Goal: Communication & Community: Ask a question

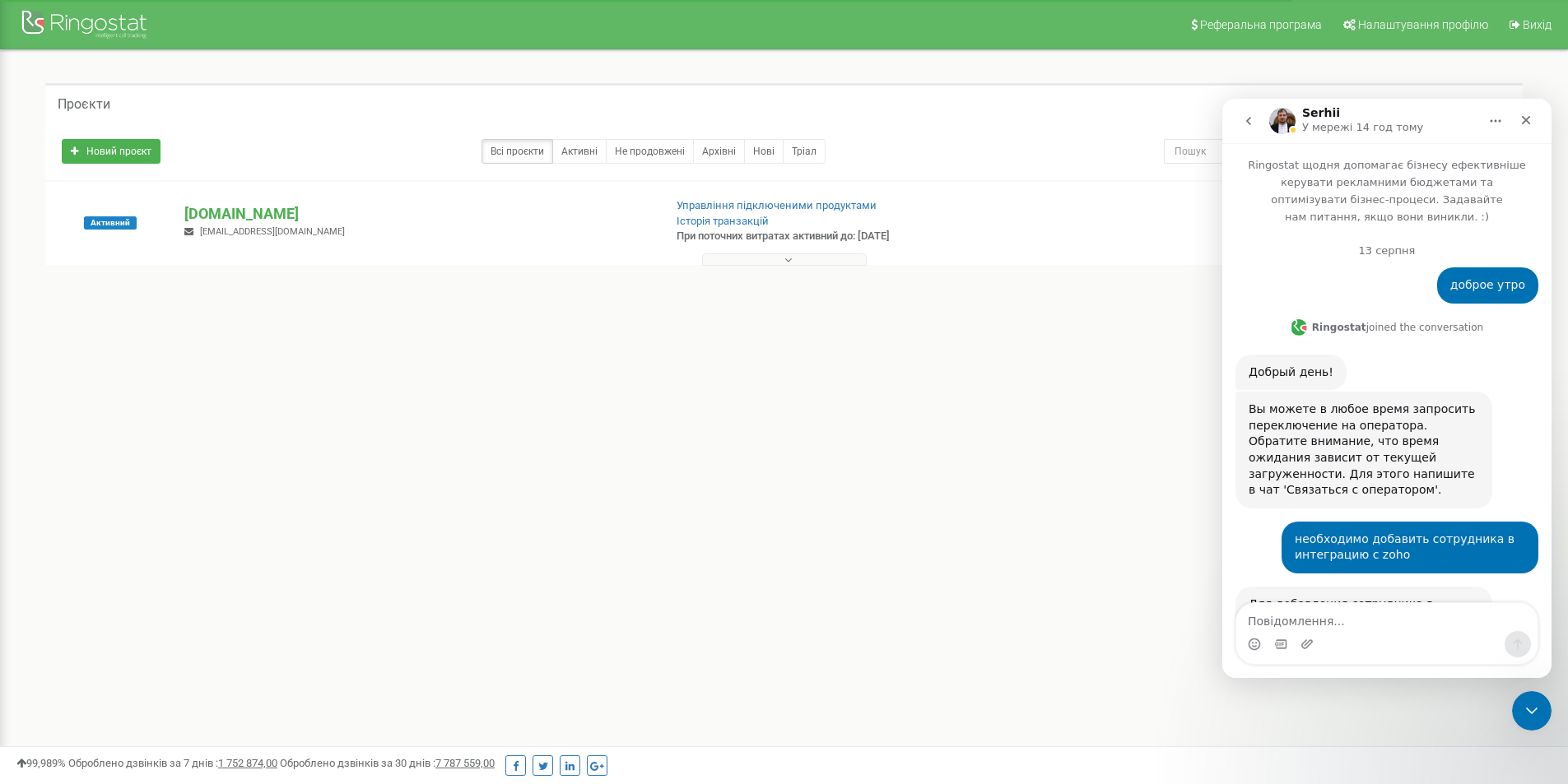
scroll to position [2085, 0]
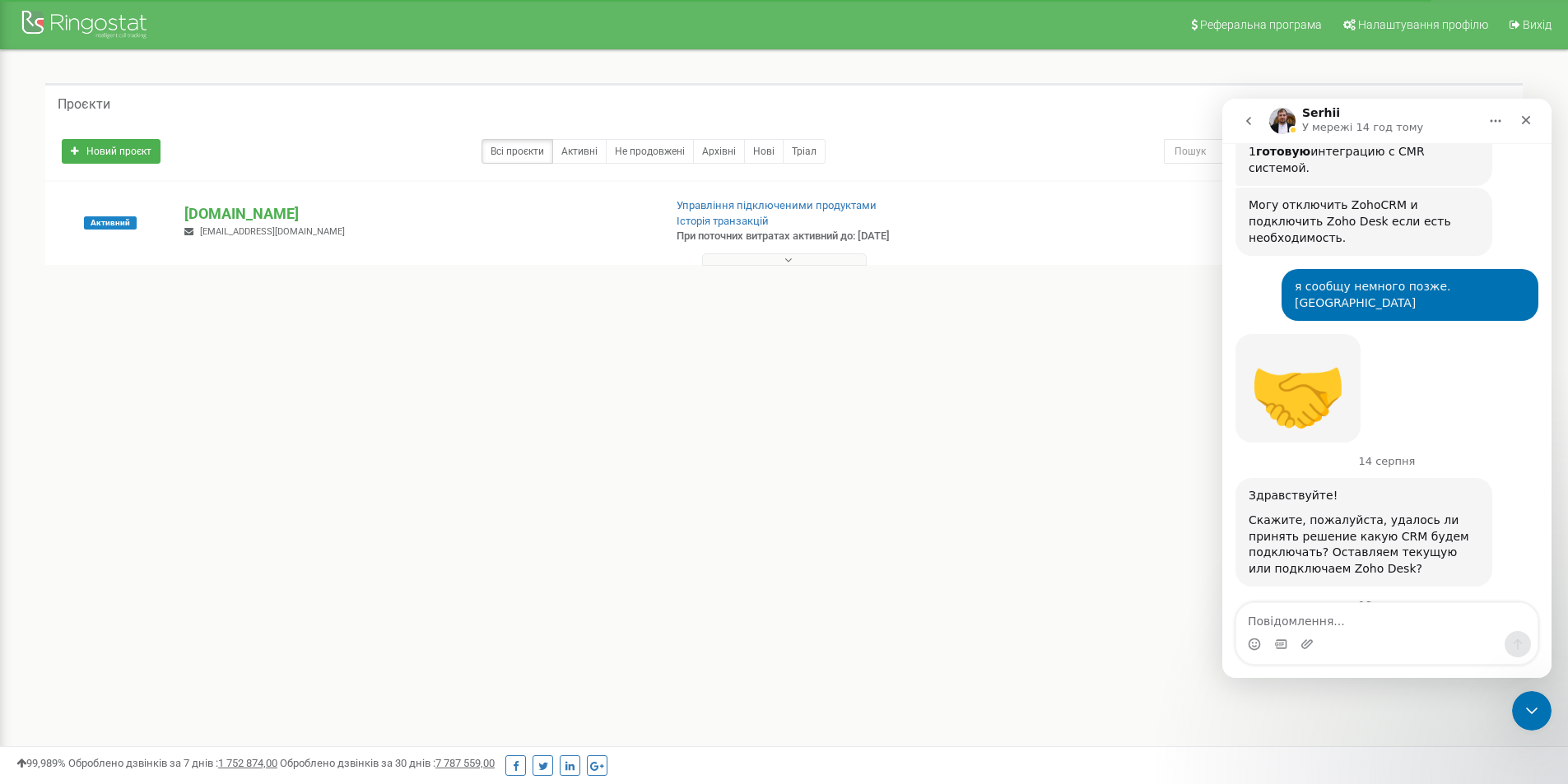
click at [1058, 603] on div "Реферальна програма Налаштування профілю Вихід Проєкти Новий проєкт Всі проєкти…" at bounding box center [784, 493] width 1568 height 987
click at [1490, 119] on icon "Головна" at bounding box center [1495, 121] width 13 height 13
click at [1246, 120] on icon "go back" at bounding box center [1248, 121] width 13 height 13
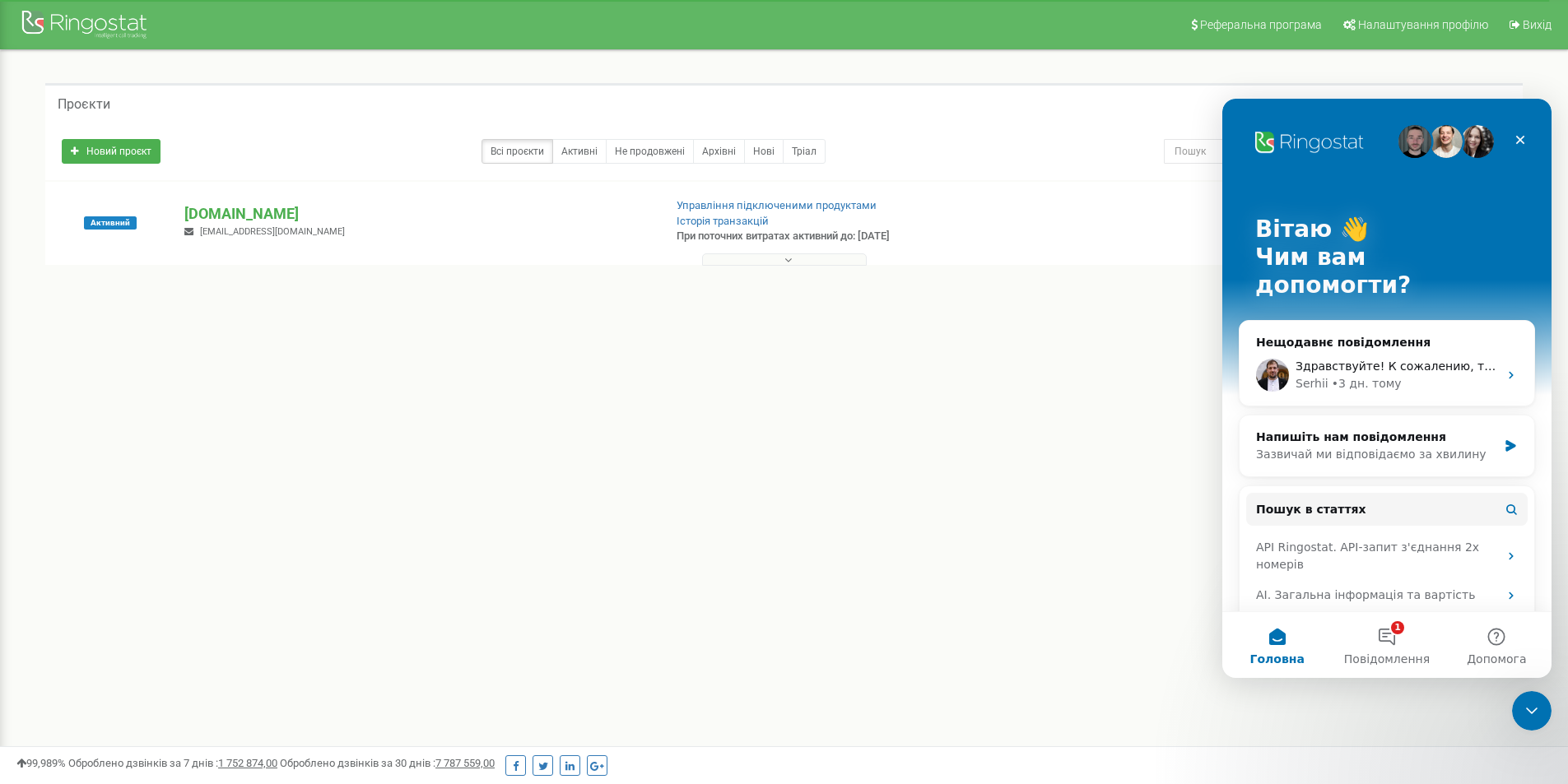
scroll to position [0, 0]
click at [1057, 449] on div "Реферальна програма Налаштування профілю Вихід Проєкти Новий проєкт Всі проєкти…" at bounding box center [784, 493] width 1568 height 987
click at [1517, 141] on icon "Закрити" at bounding box center [1520, 140] width 13 height 13
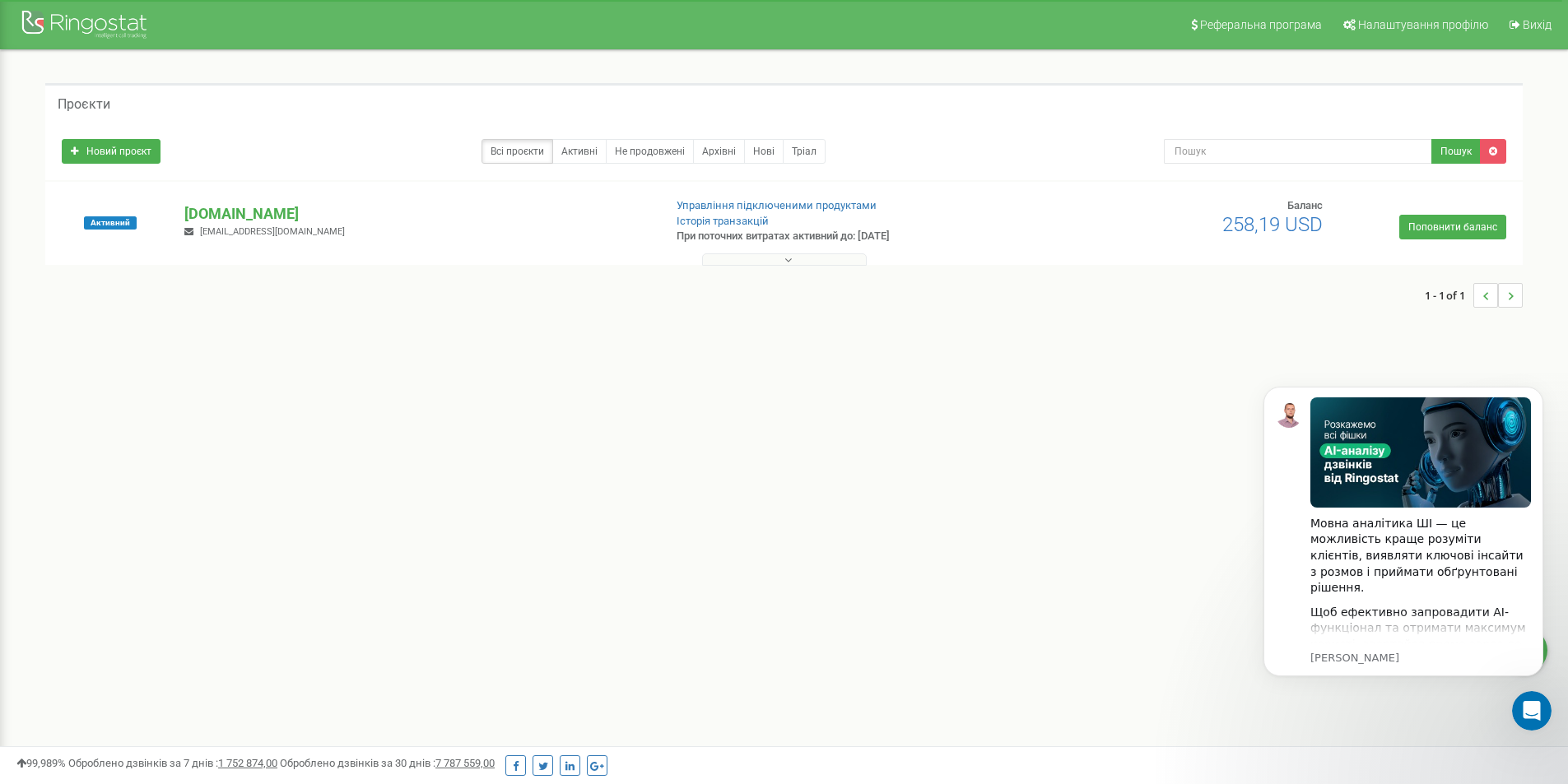
click at [1000, 500] on div "Реферальна програма Налаштування профілю Вихід Проєкти Новий проєкт Всі проєкти…" at bounding box center [784, 493] width 1568 height 987
click at [762, 264] on button at bounding box center [784, 259] width 164 height 12
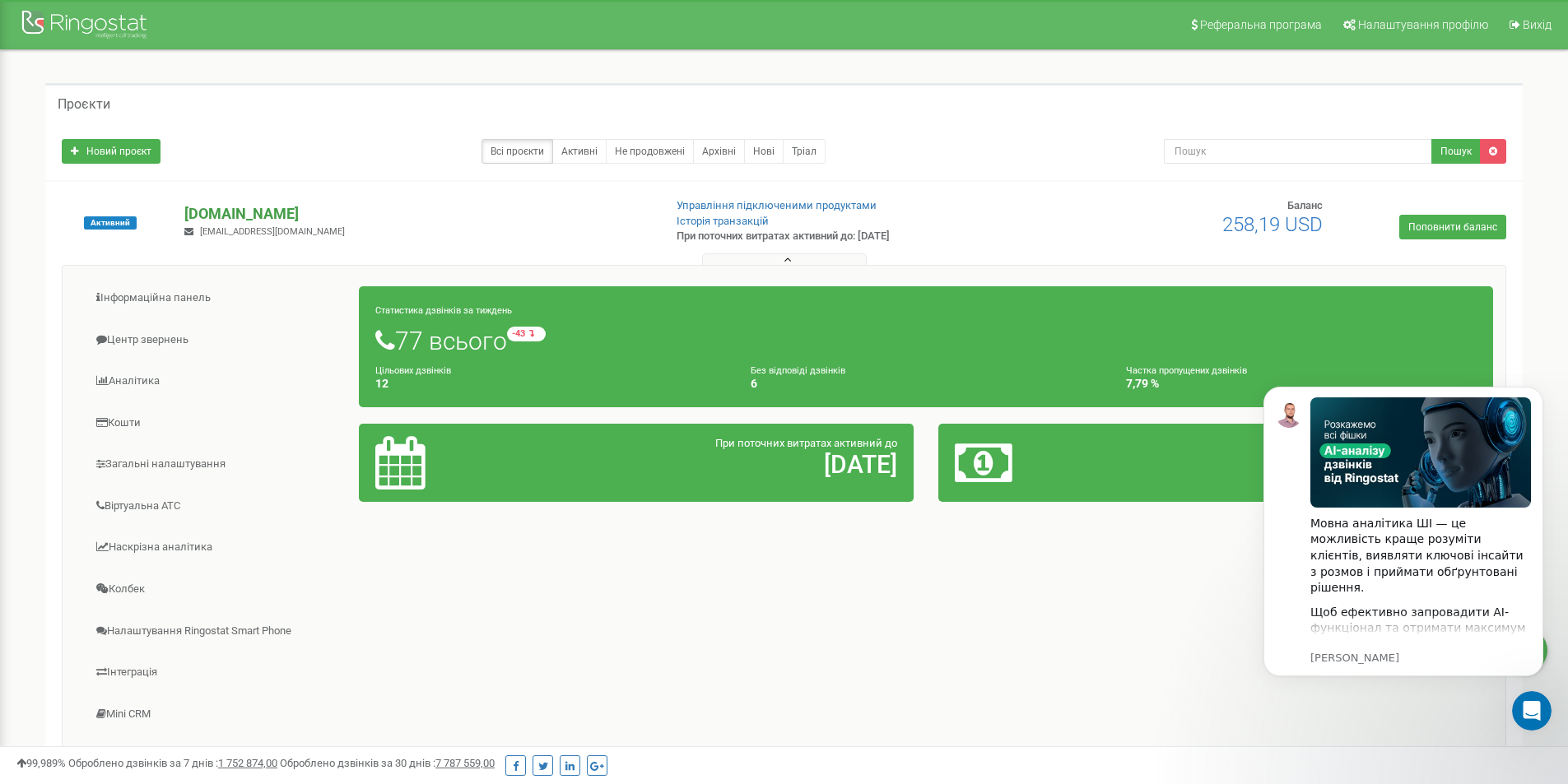
click at [209, 207] on p "[DOMAIN_NAME]" at bounding box center [417, 213] width 465 height 21
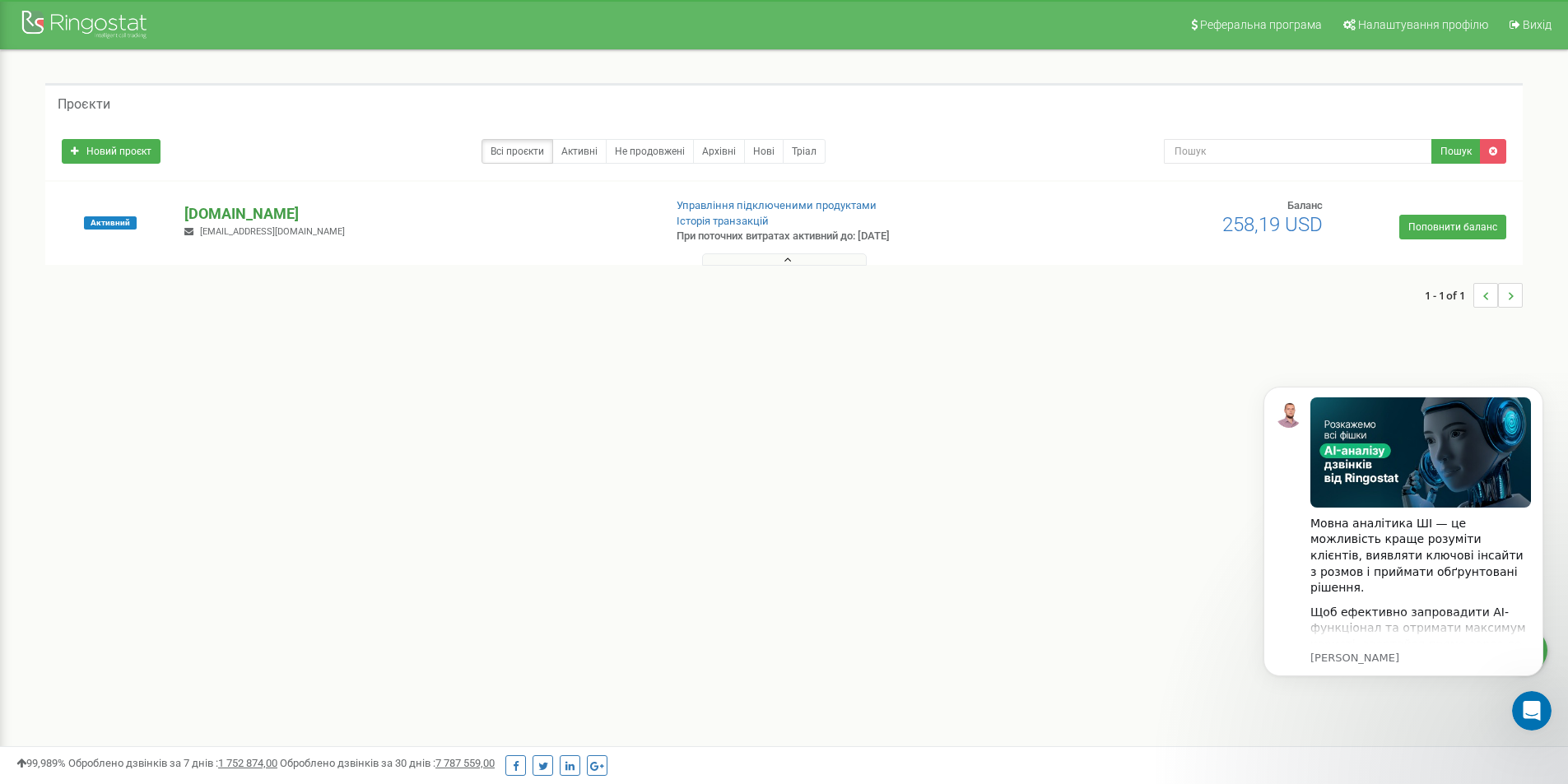
click at [244, 207] on p "[DOMAIN_NAME]" at bounding box center [417, 213] width 465 height 21
click at [218, 214] on p "[DOMAIN_NAME]" at bounding box center [417, 213] width 465 height 21
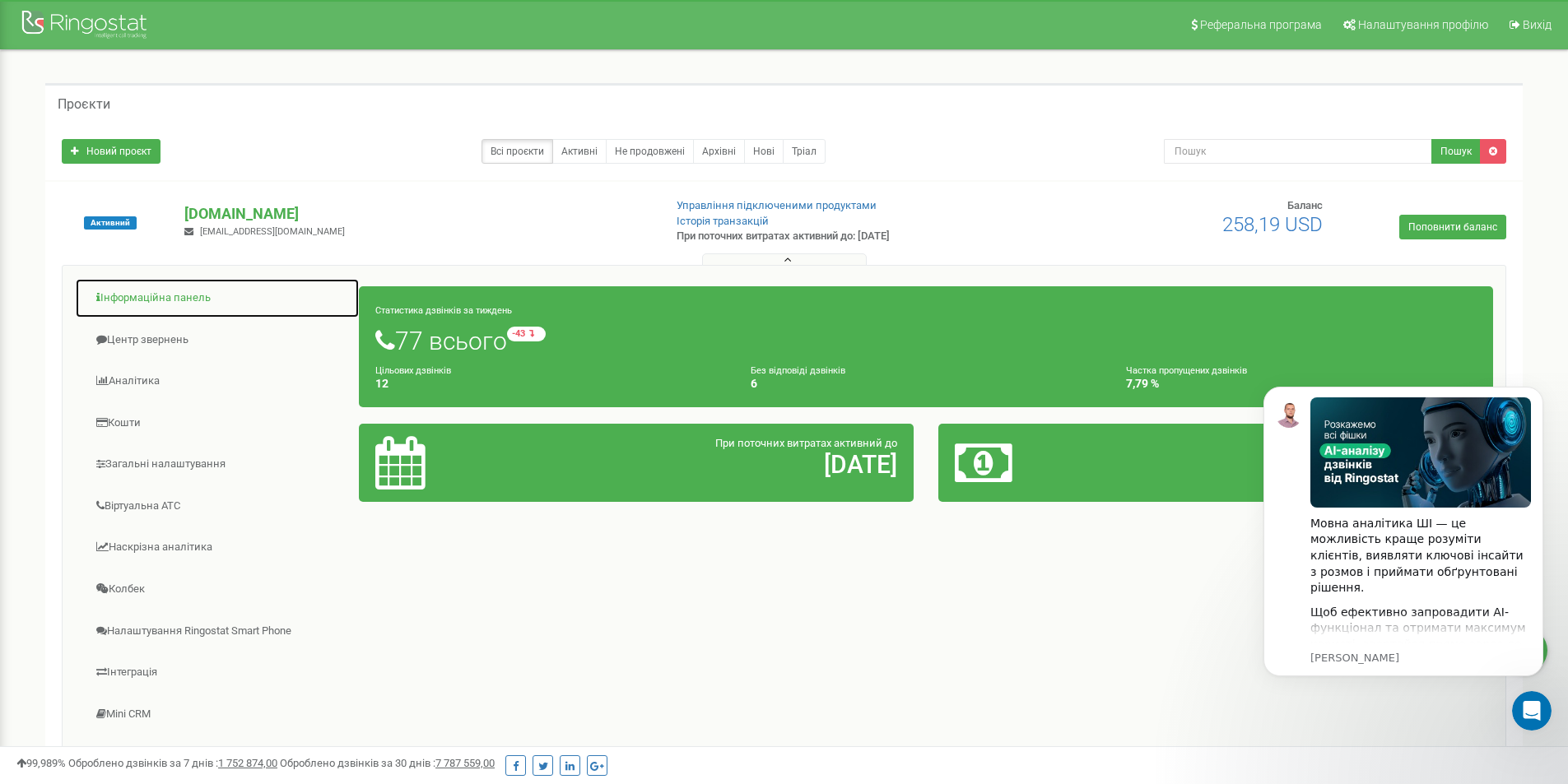
click at [175, 294] on link "Інформаційна панель" at bounding box center [218, 298] width 285 height 40
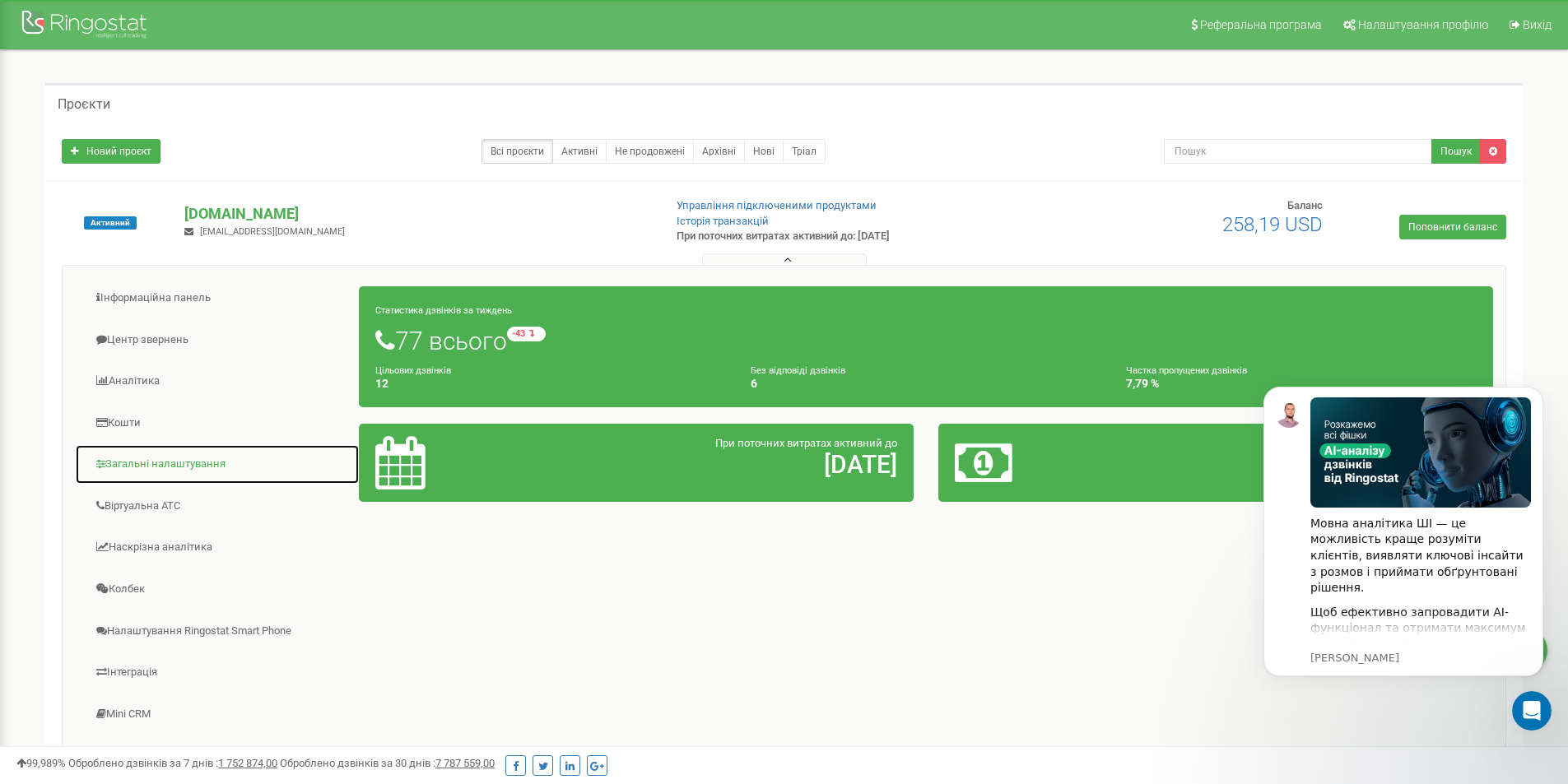
click at [170, 463] on link "Загальні налаштування" at bounding box center [218, 465] width 285 height 40
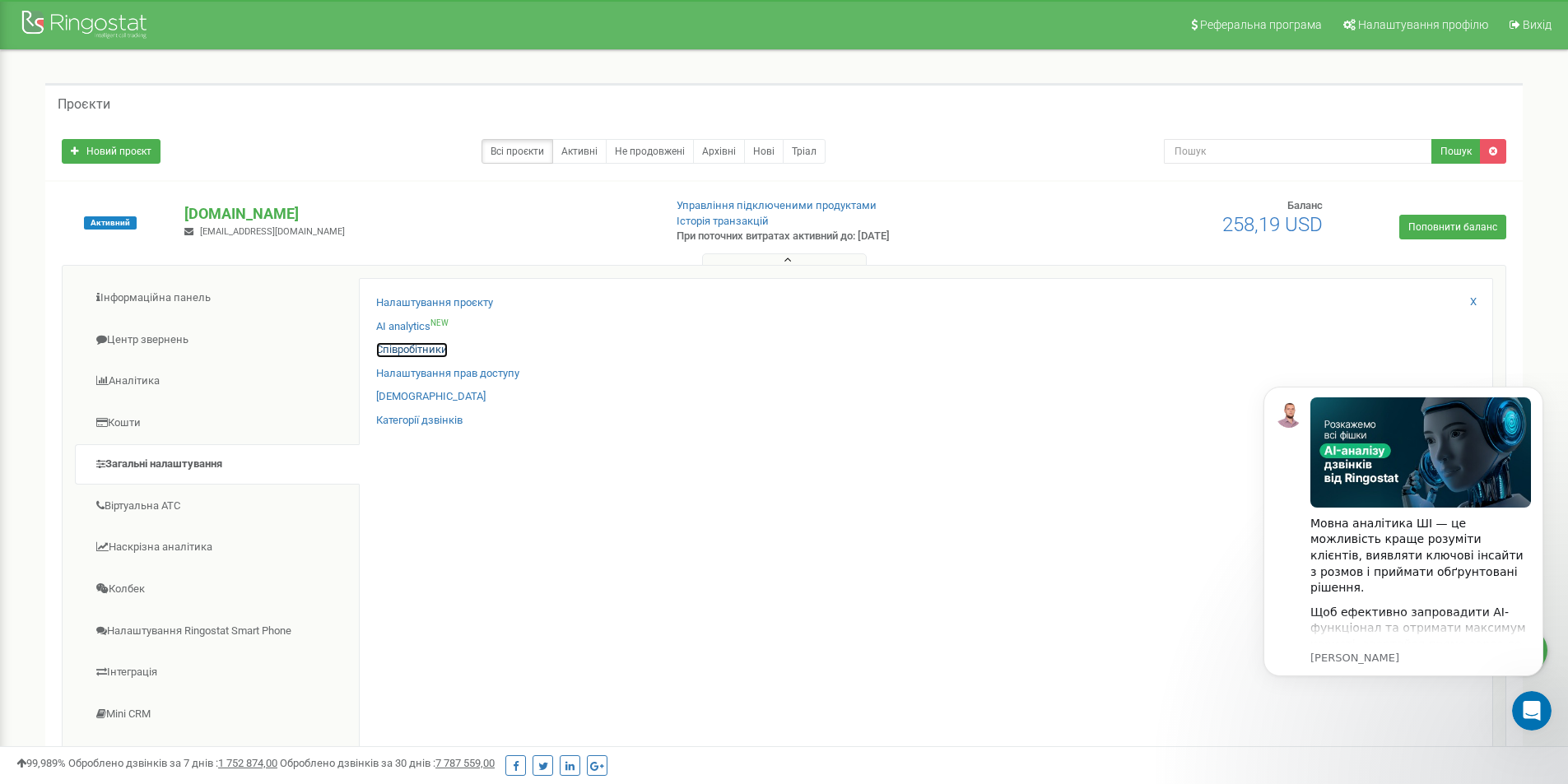
click at [407, 343] on link "Співробітники" at bounding box center [412, 350] width 72 height 16
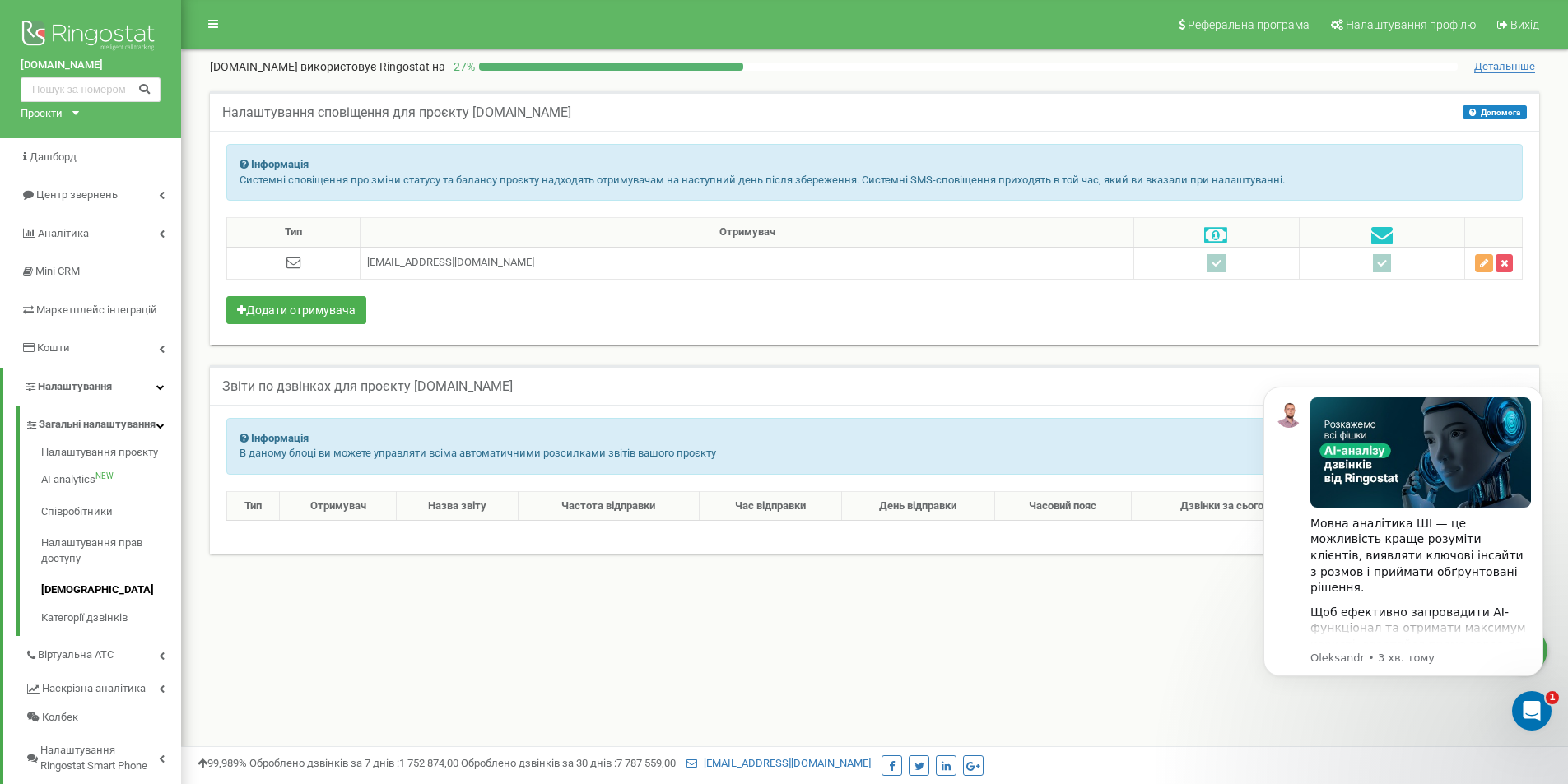
click at [438, 667] on div "Реферальна програма Налаштування профілю Вихід overlon.com використовує Ringost…" at bounding box center [874, 493] width 1387 height 987
click at [1525, 714] on icon "Відкрити програму для спілкування Intercom" at bounding box center [1529, 709] width 28 height 28
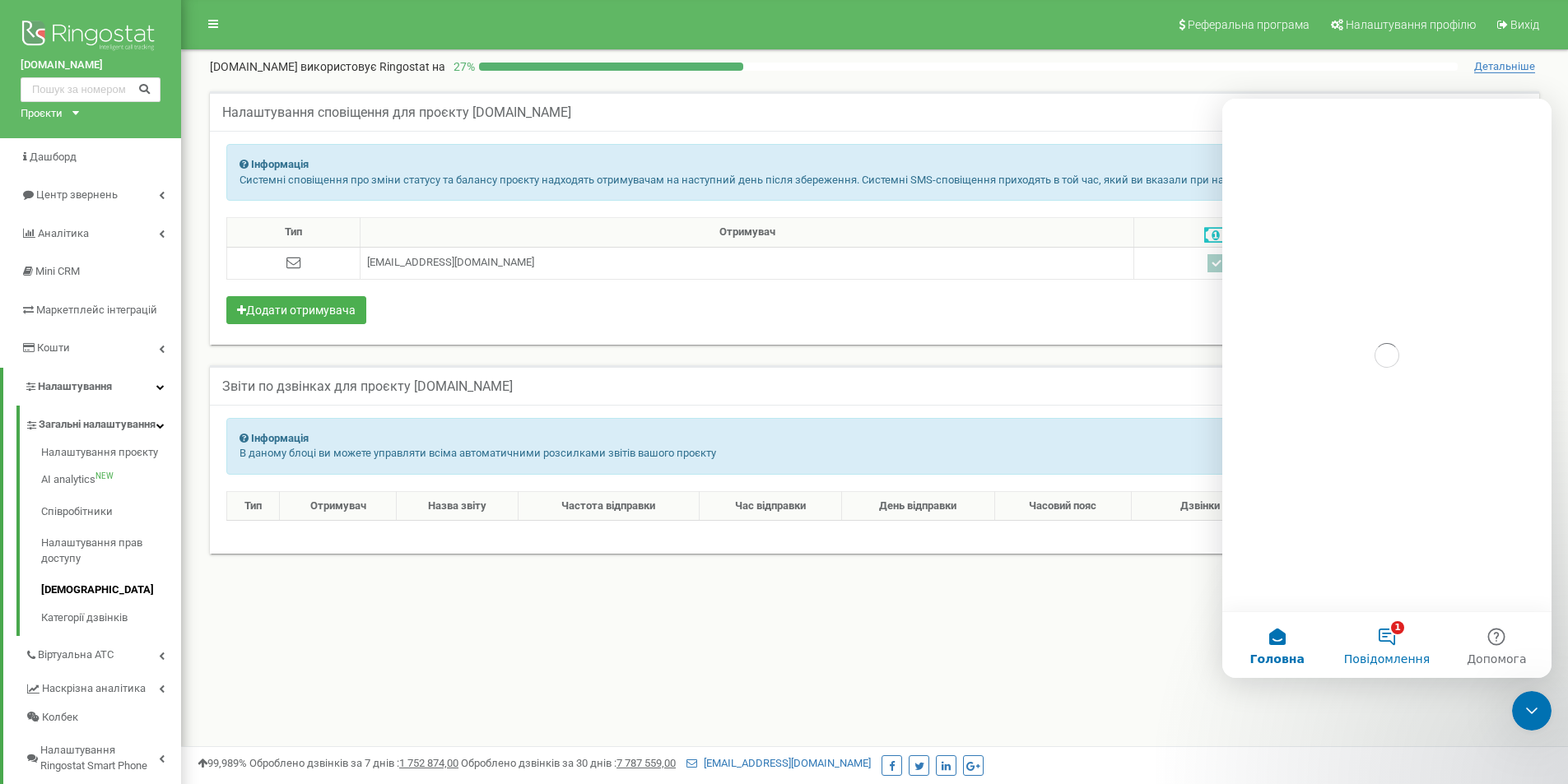
click at [1387, 640] on button "1 Повідомлення" at bounding box center [1386, 645] width 109 height 66
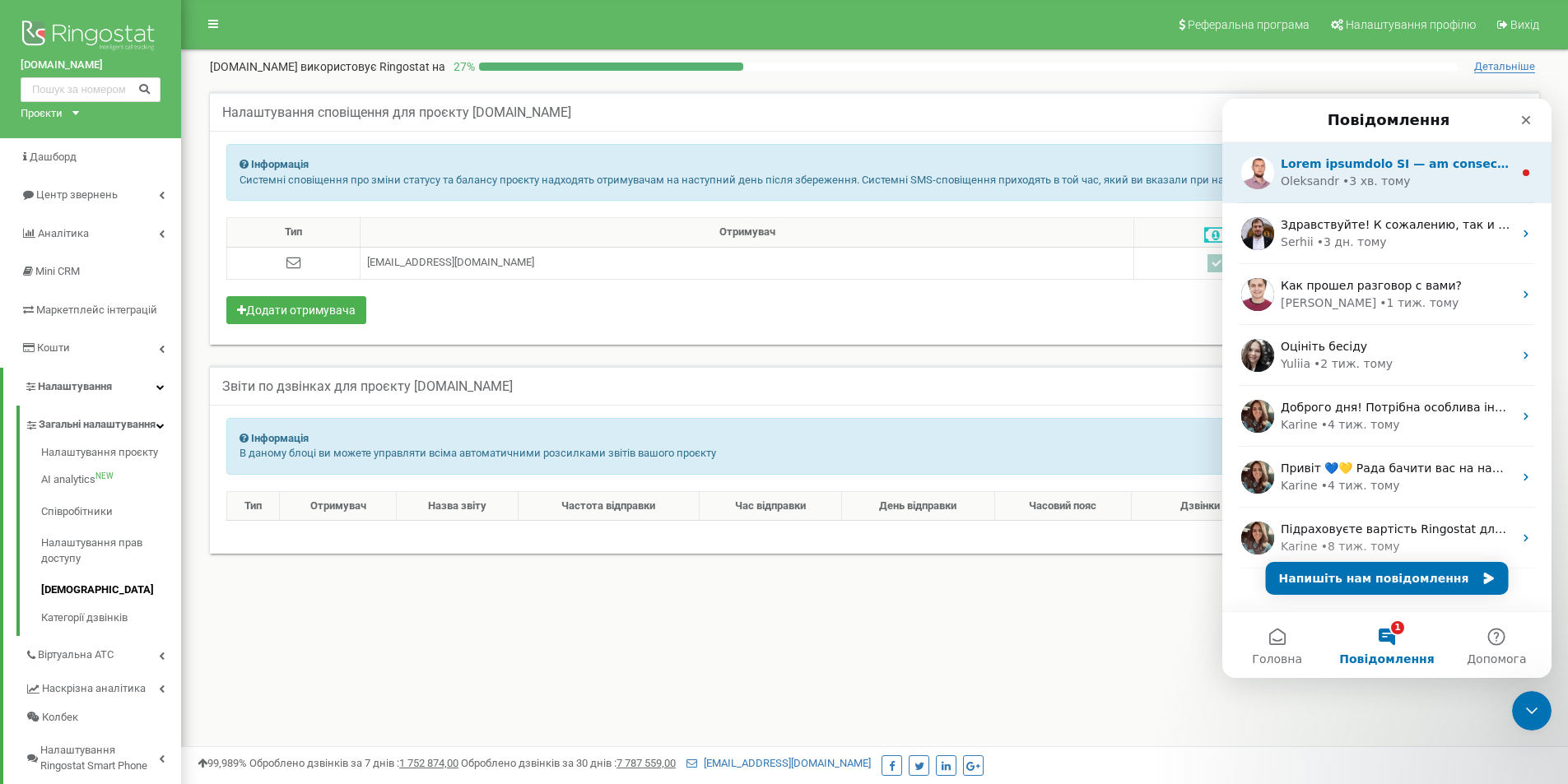
click at [1382, 176] on div "• 3 хв. тому" at bounding box center [1376, 181] width 68 height 17
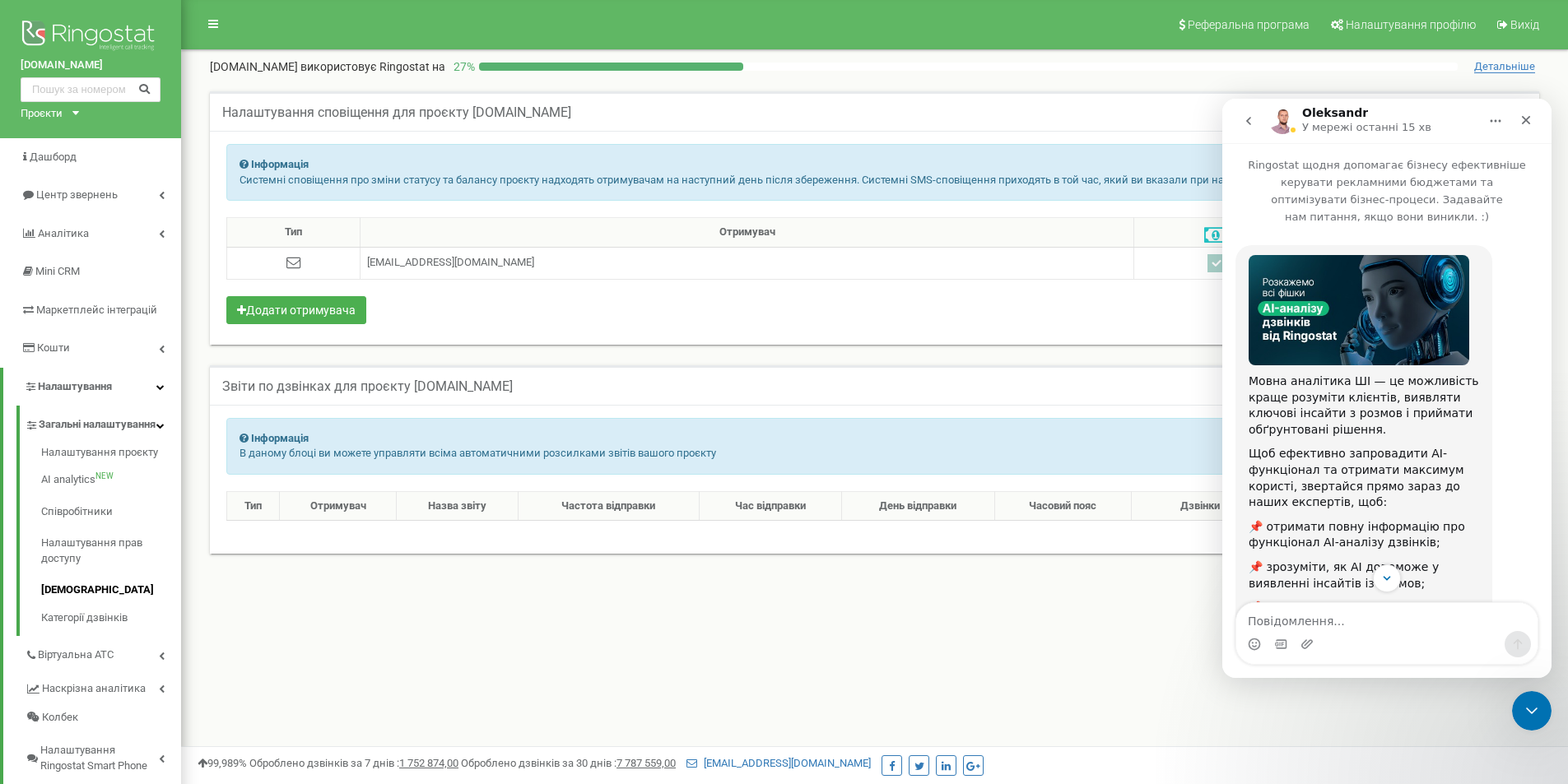
scroll to position [162, 0]
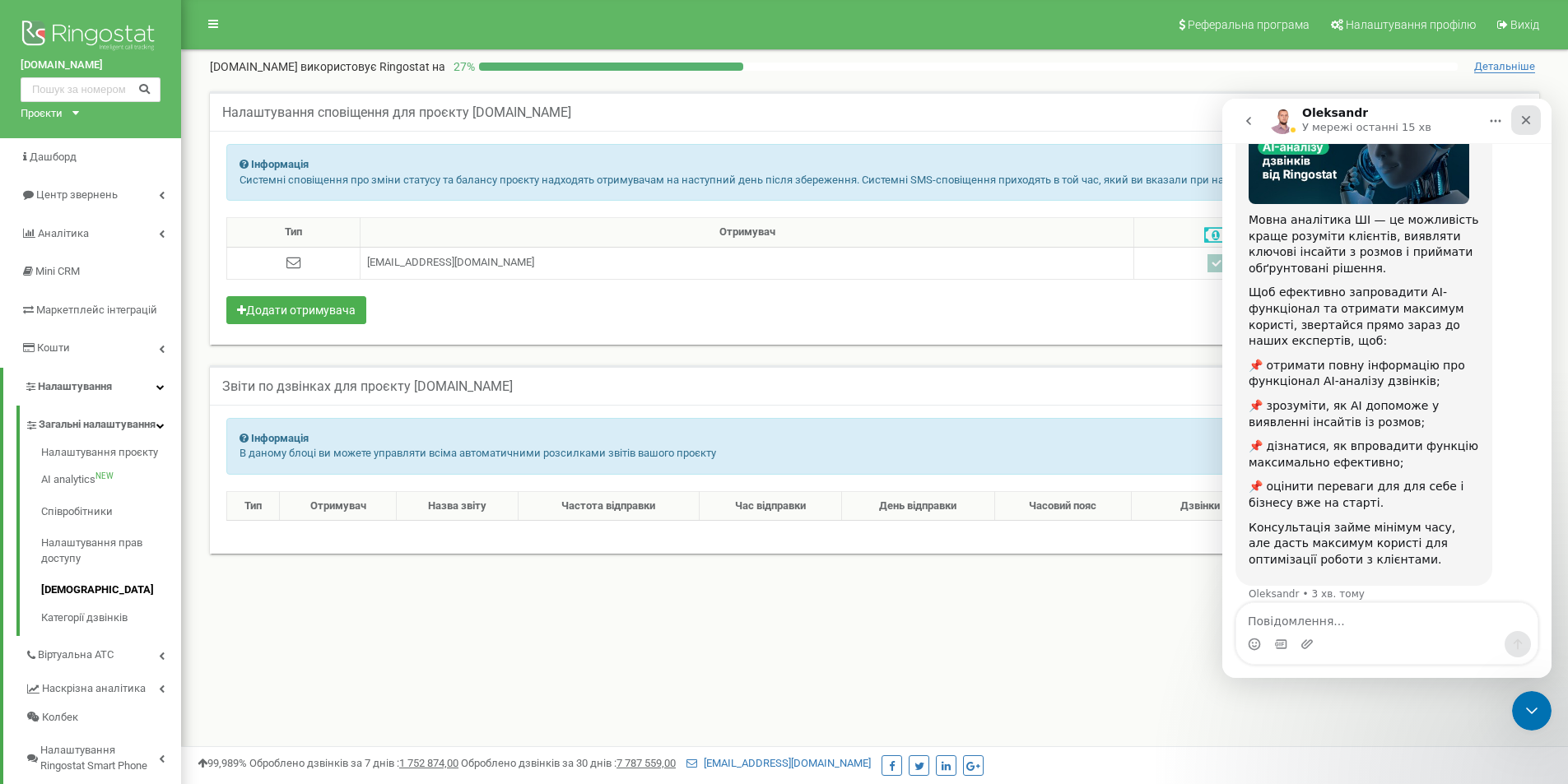
click at [1520, 122] on icon "Закрити" at bounding box center [1526, 120] width 13 height 13
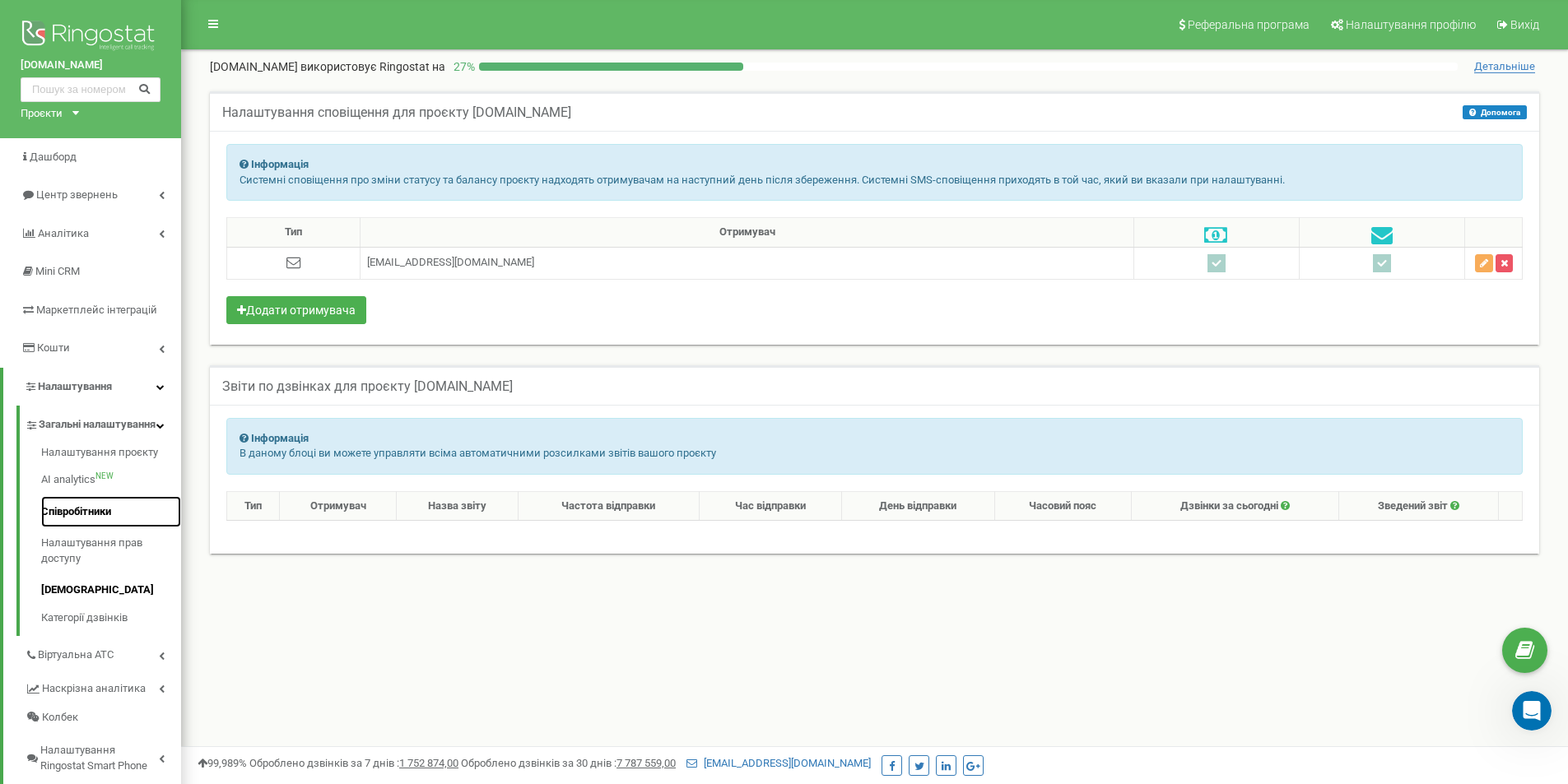
click at [90, 528] on link "Співробітники" at bounding box center [111, 511] width 140 height 32
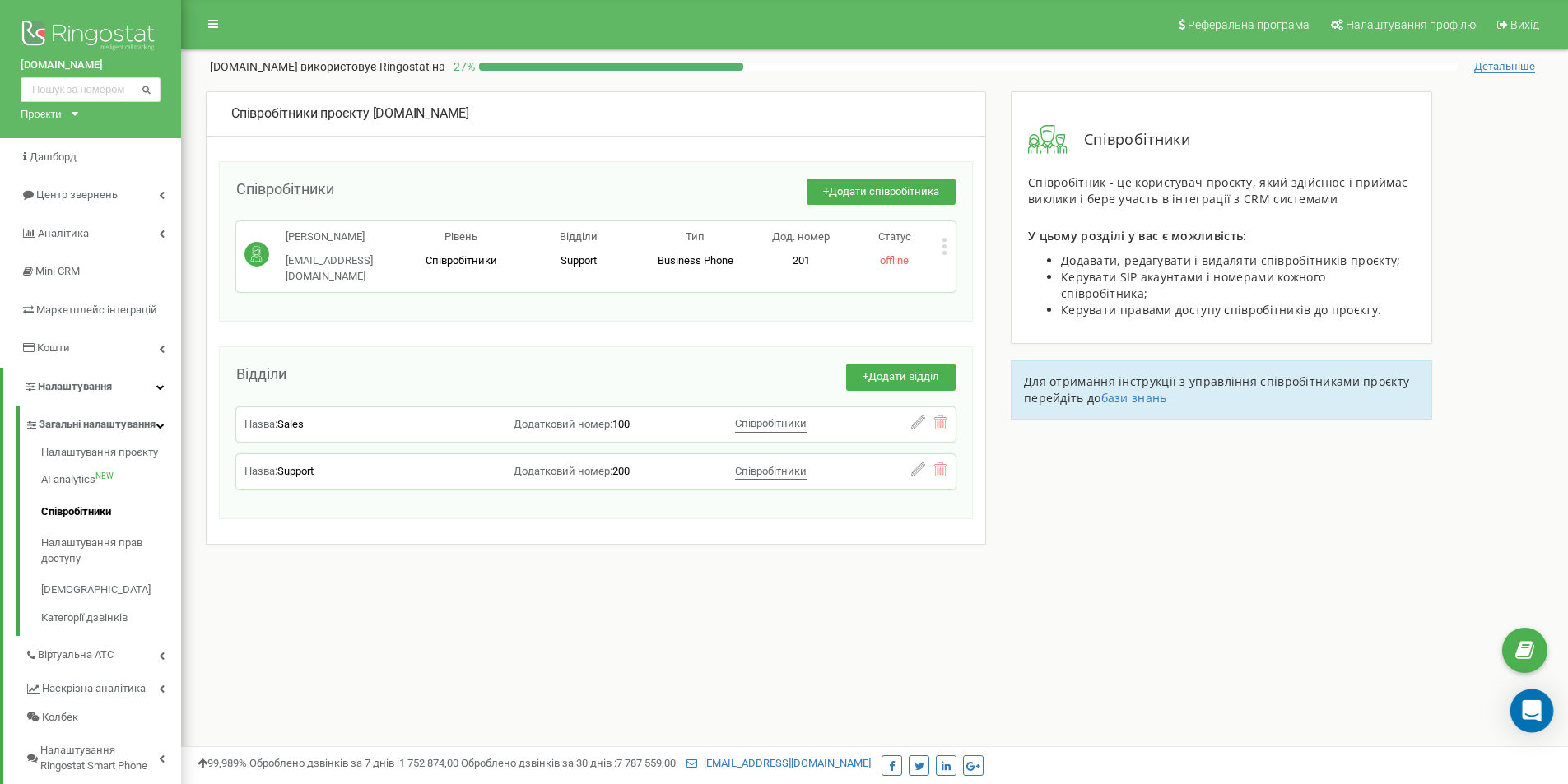
click at [1529, 725] on div "Open Intercom Messenger" at bounding box center [1531, 711] width 43 height 43
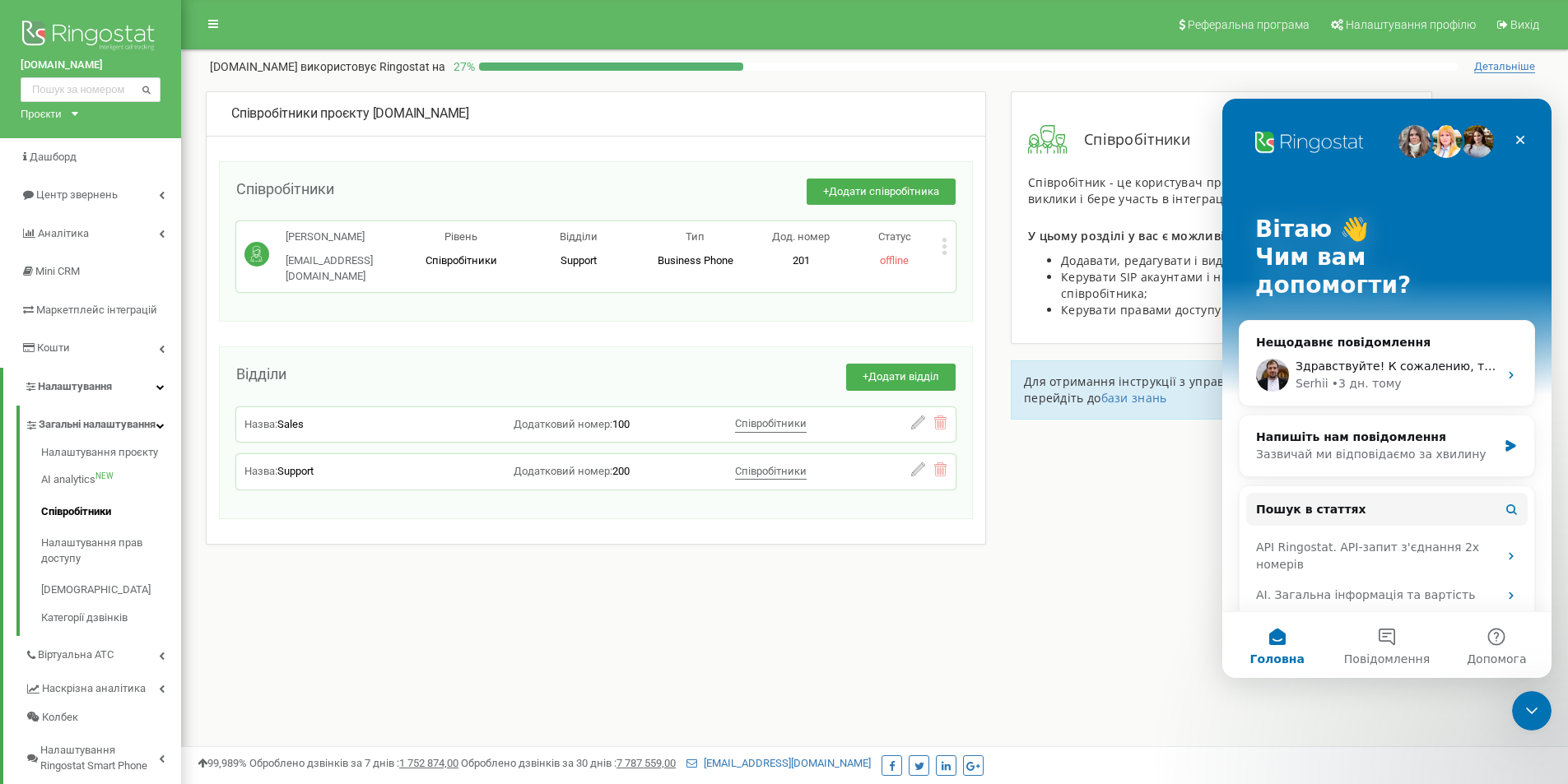
click at [1529, 725] on div "Закрити програму для спілкування Intercom" at bounding box center [1531, 711] width 39 height 39
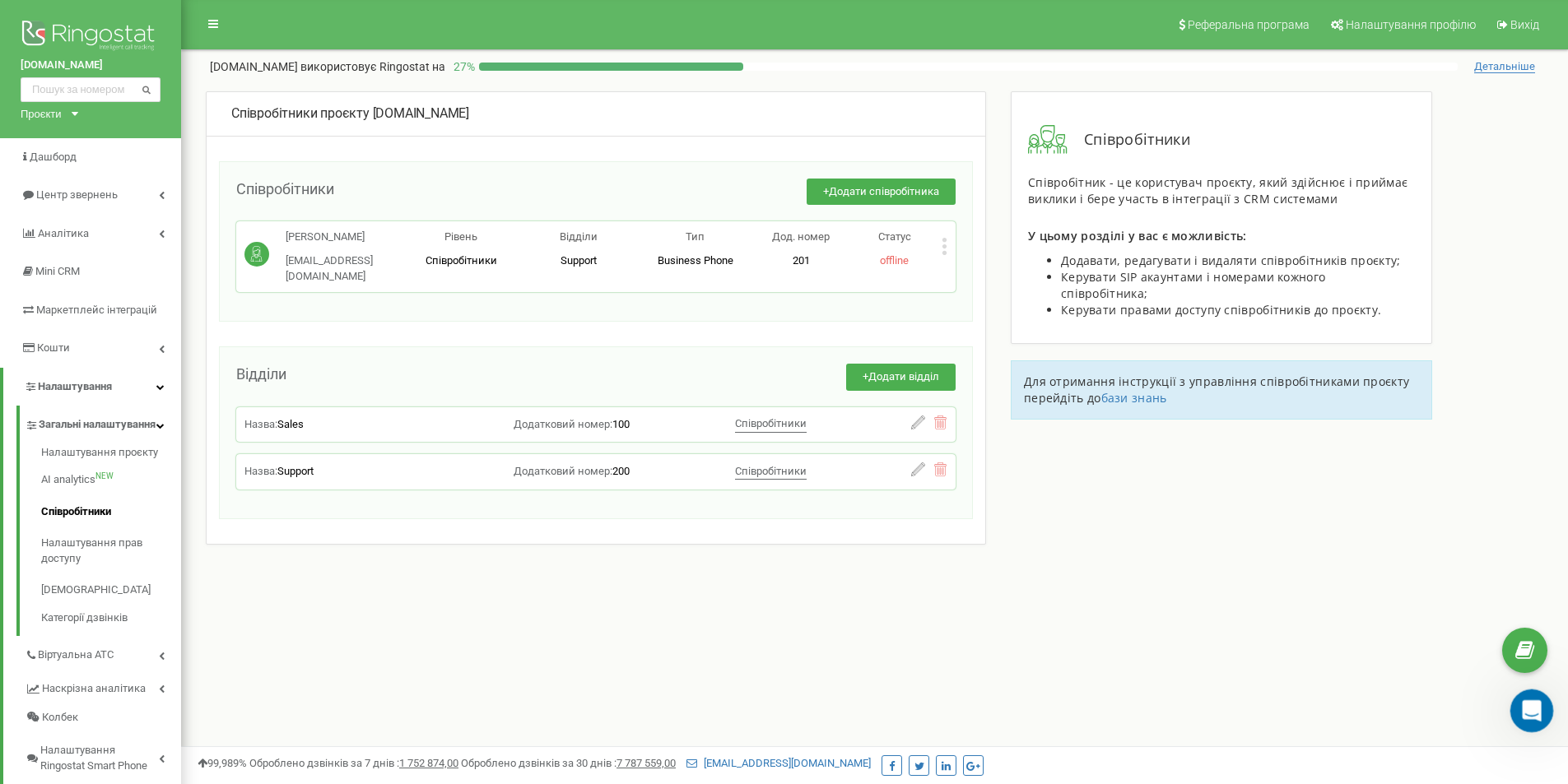
click at [1531, 720] on icon "Відкрити програму для спілкування Intercom" at bounding box center [1529, 709] width 28 height 28
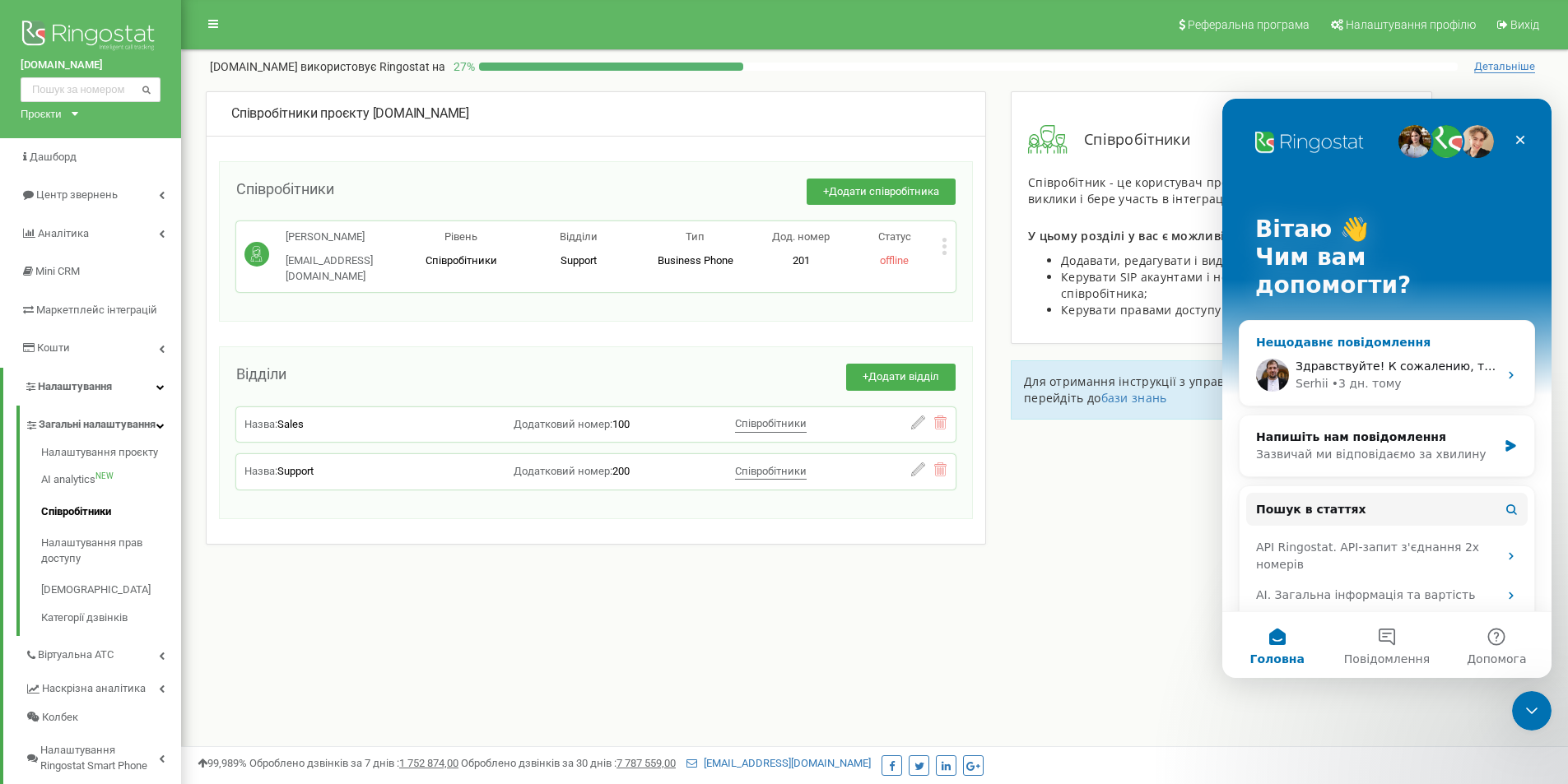
click at [1397, 344] on div "Здравствуйте! К сожалению, так и не получаю от вас обратной связи. Скажите, пож…" at bounding box center [1386, 375] width 295 height 61
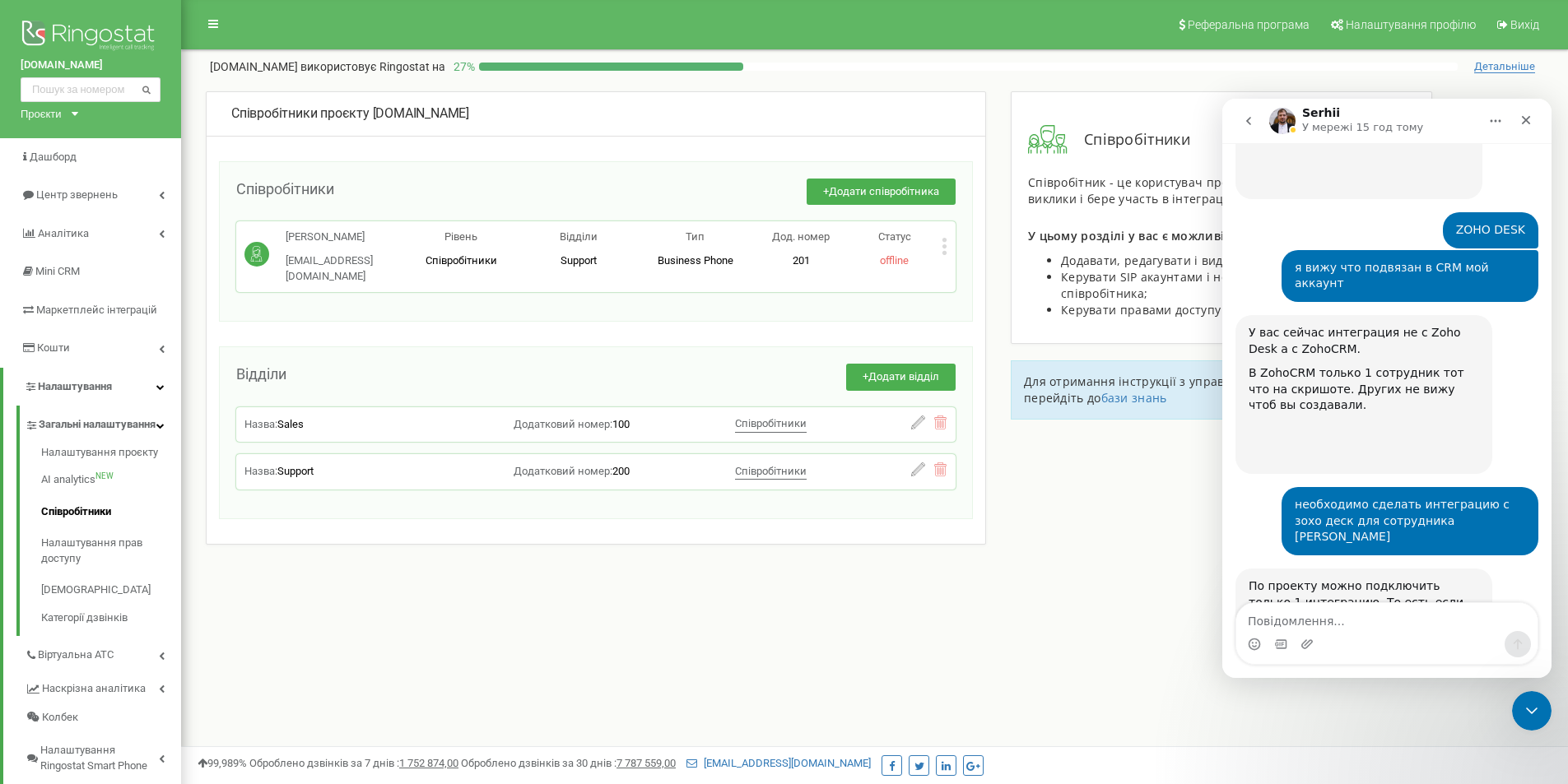
scroll to position [2085, 0]
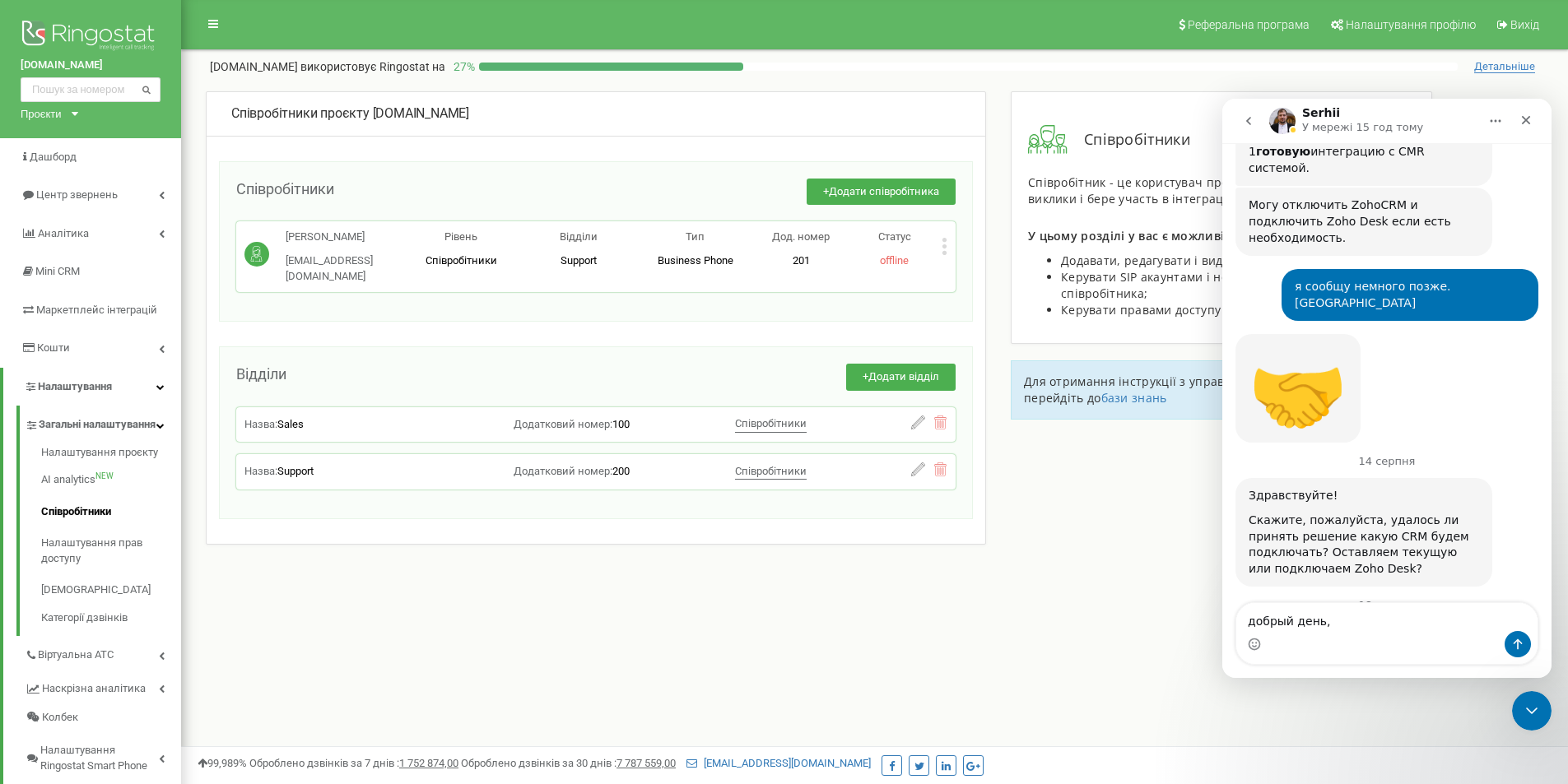
type textarea "добрый день"
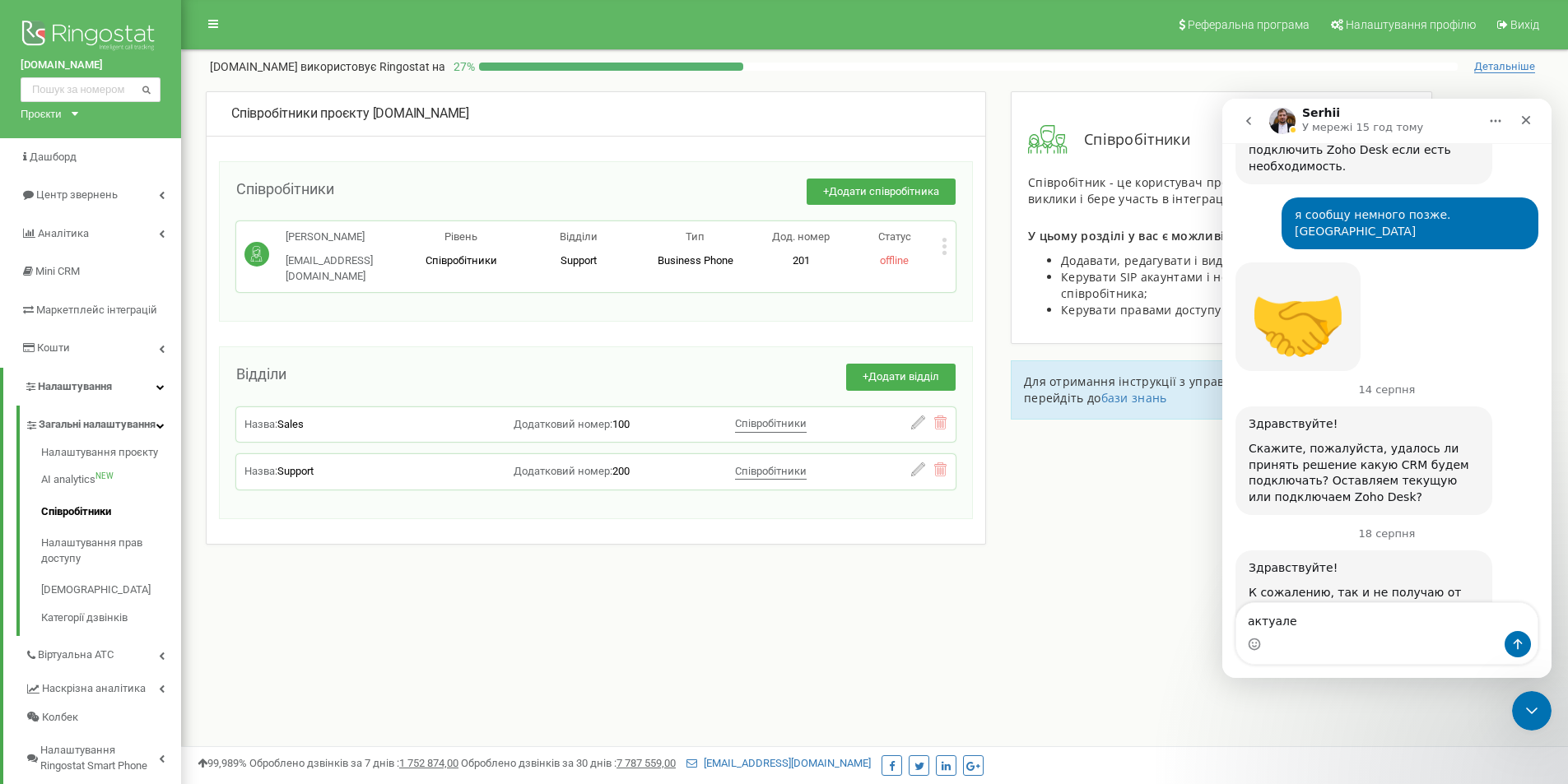
type textarea "актуален"
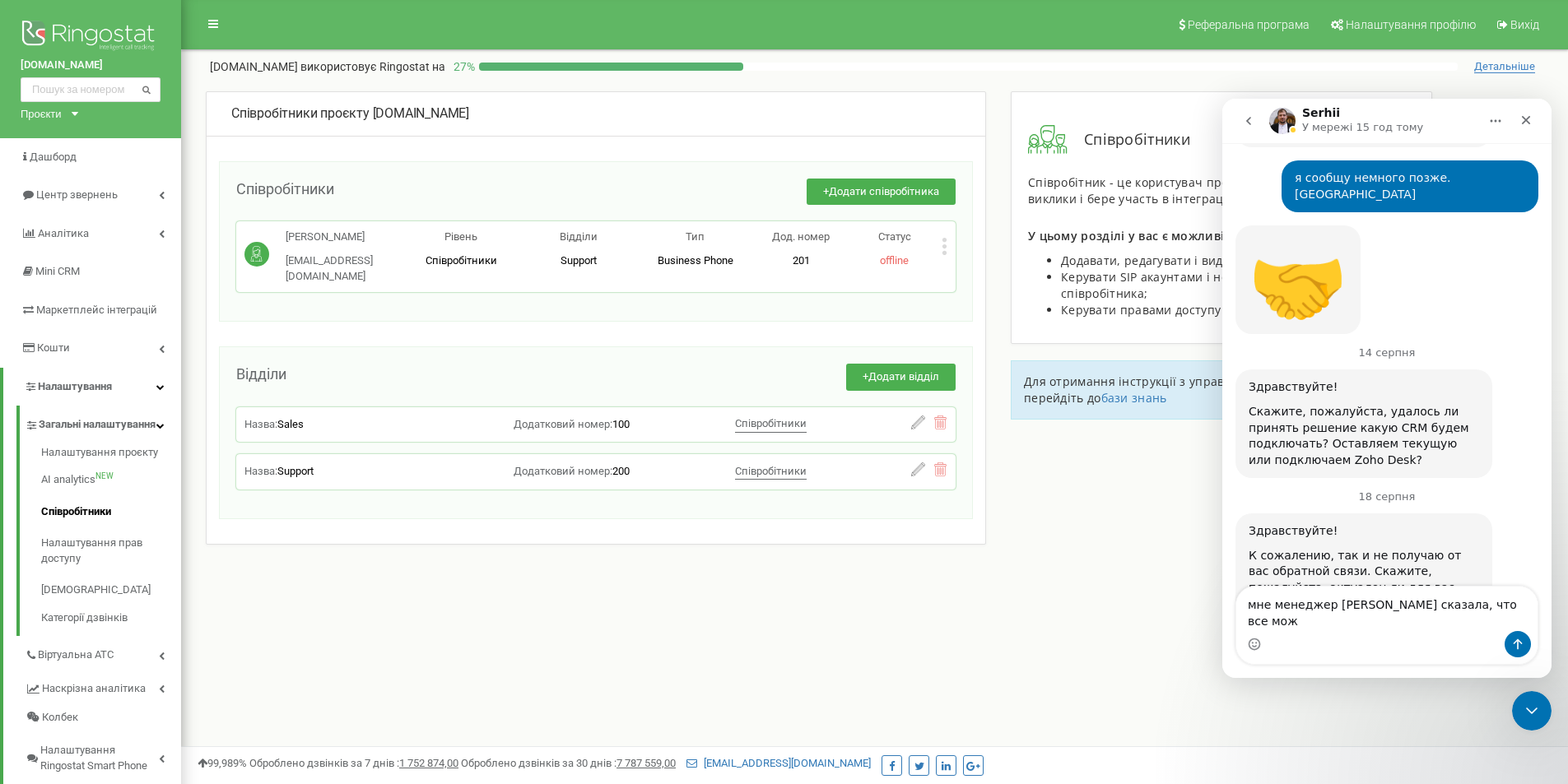
scroll to position [2210, 0]
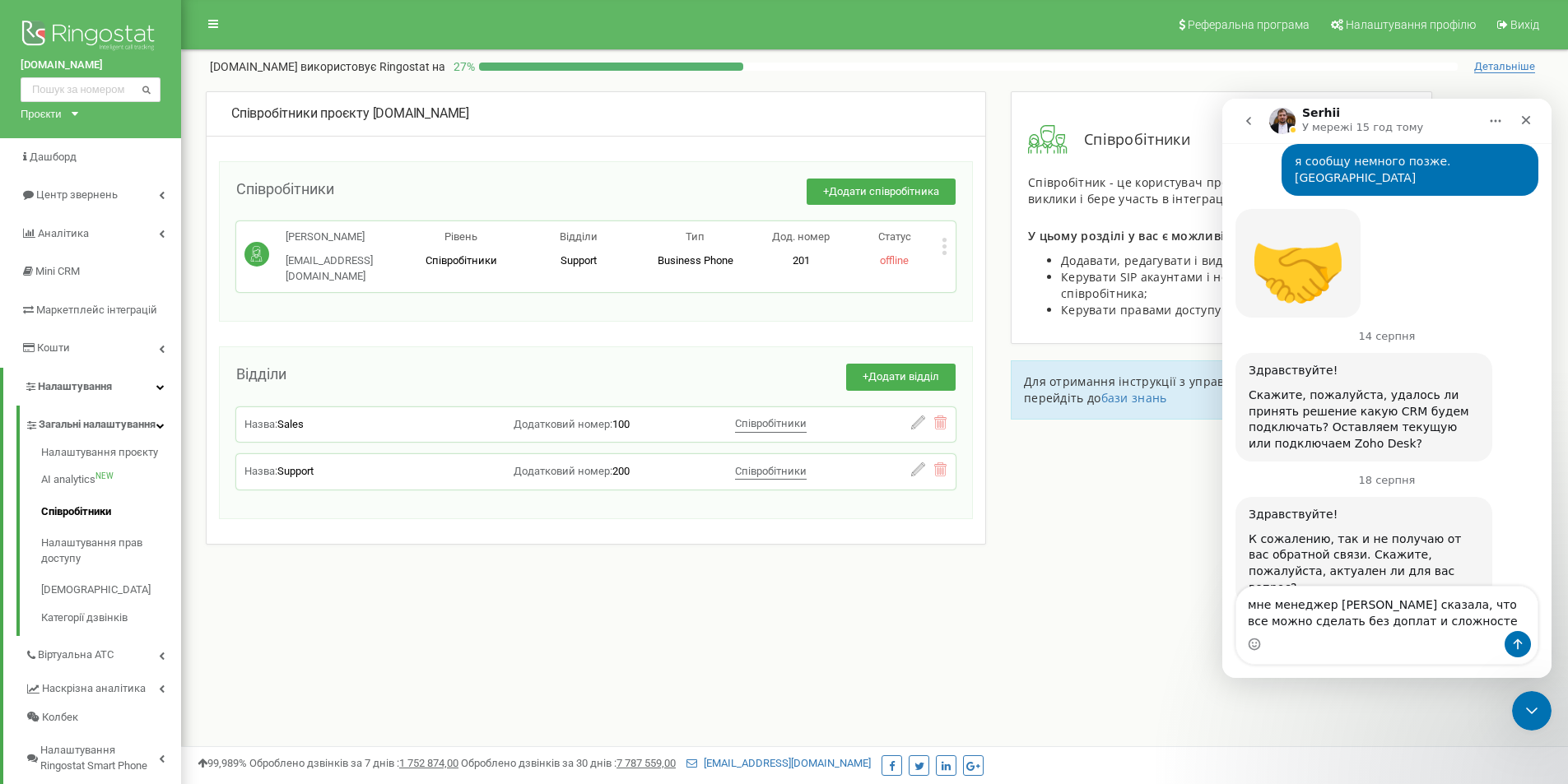
type textarea "мне менеджер [PERSON_NAME] сказала, что все можно сделать без доплат и сложност…"
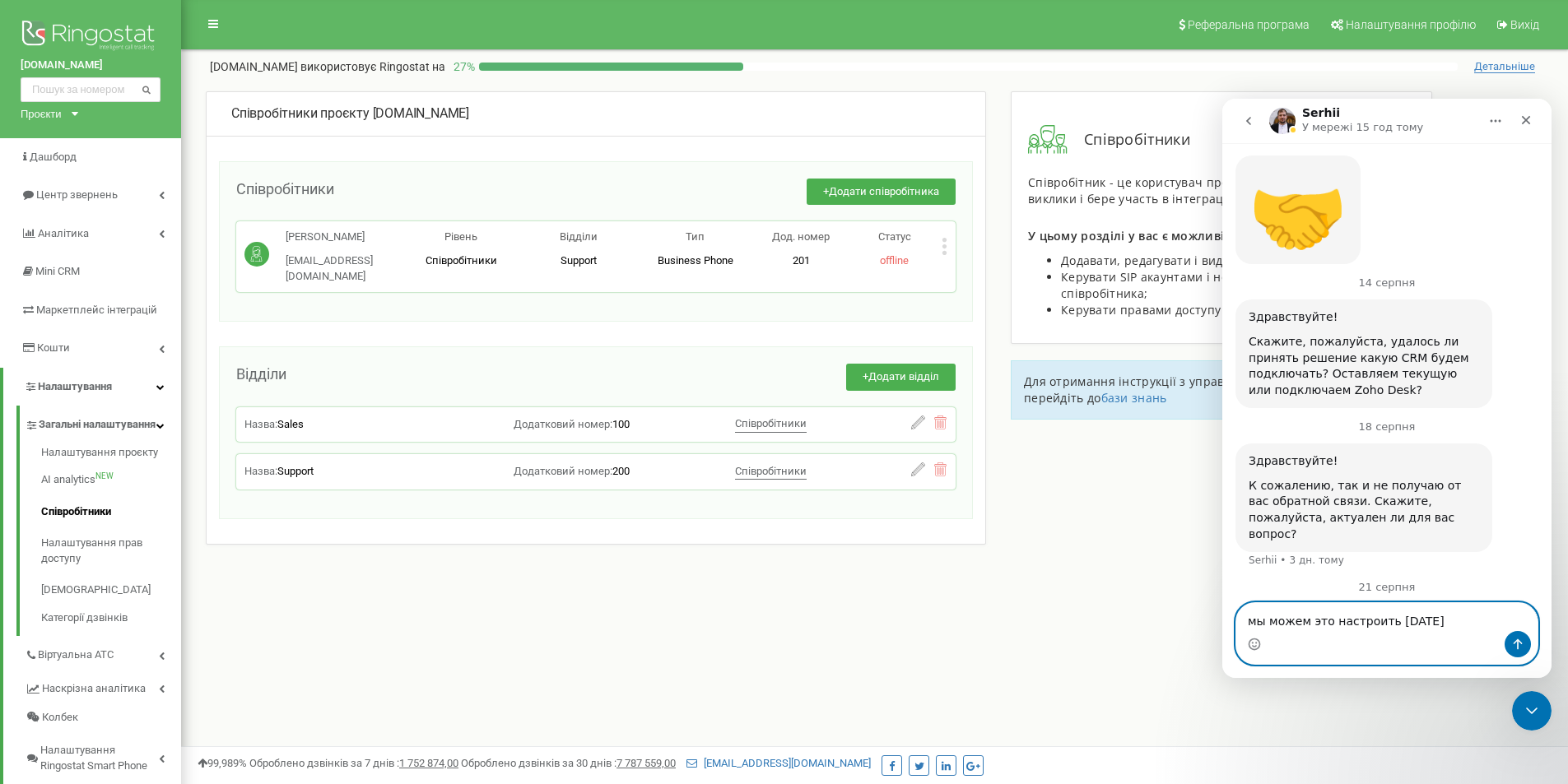
type textarea "мы можем это настроить [DATE]?"
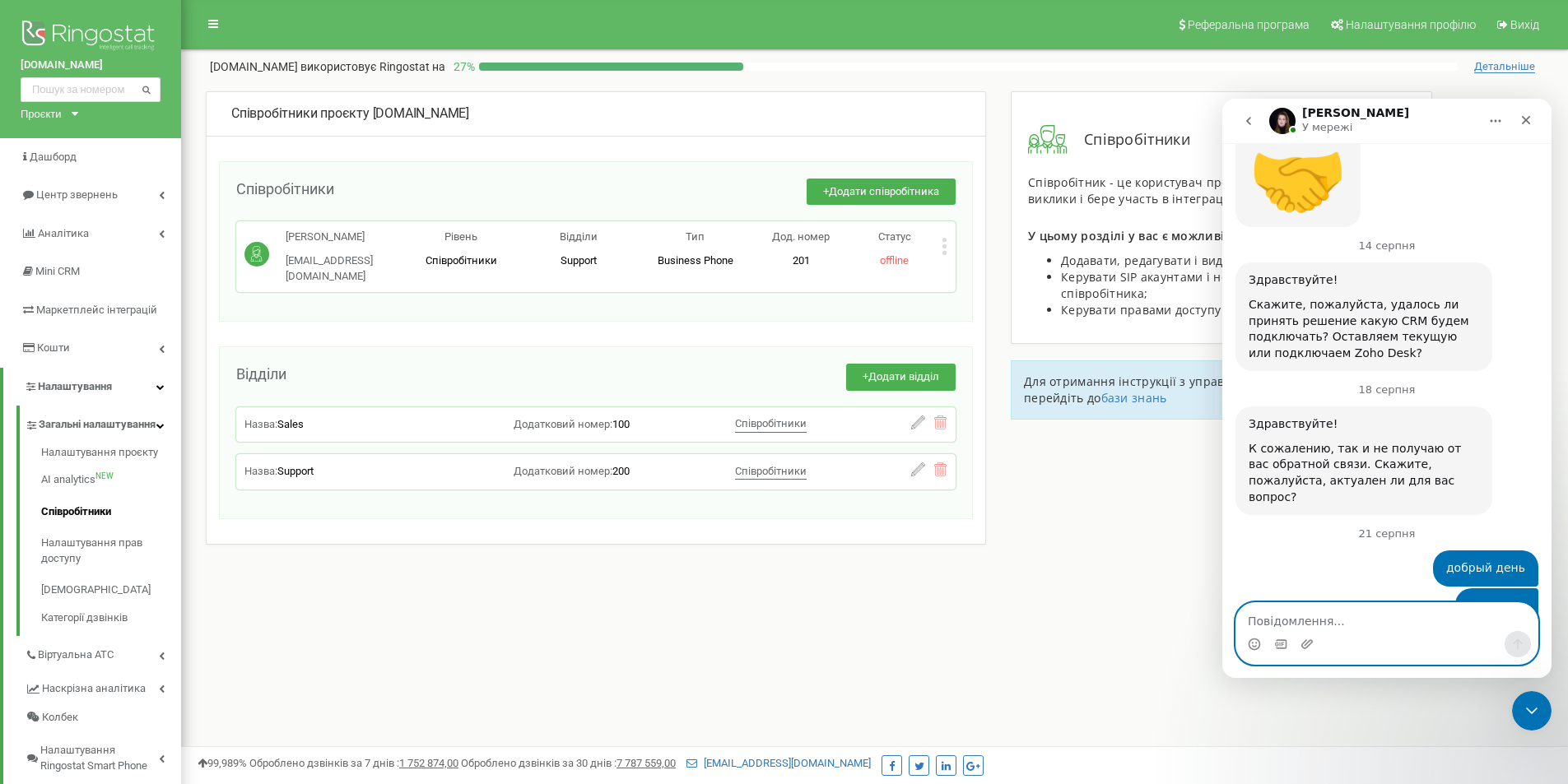
scroll to position [2404, 0]
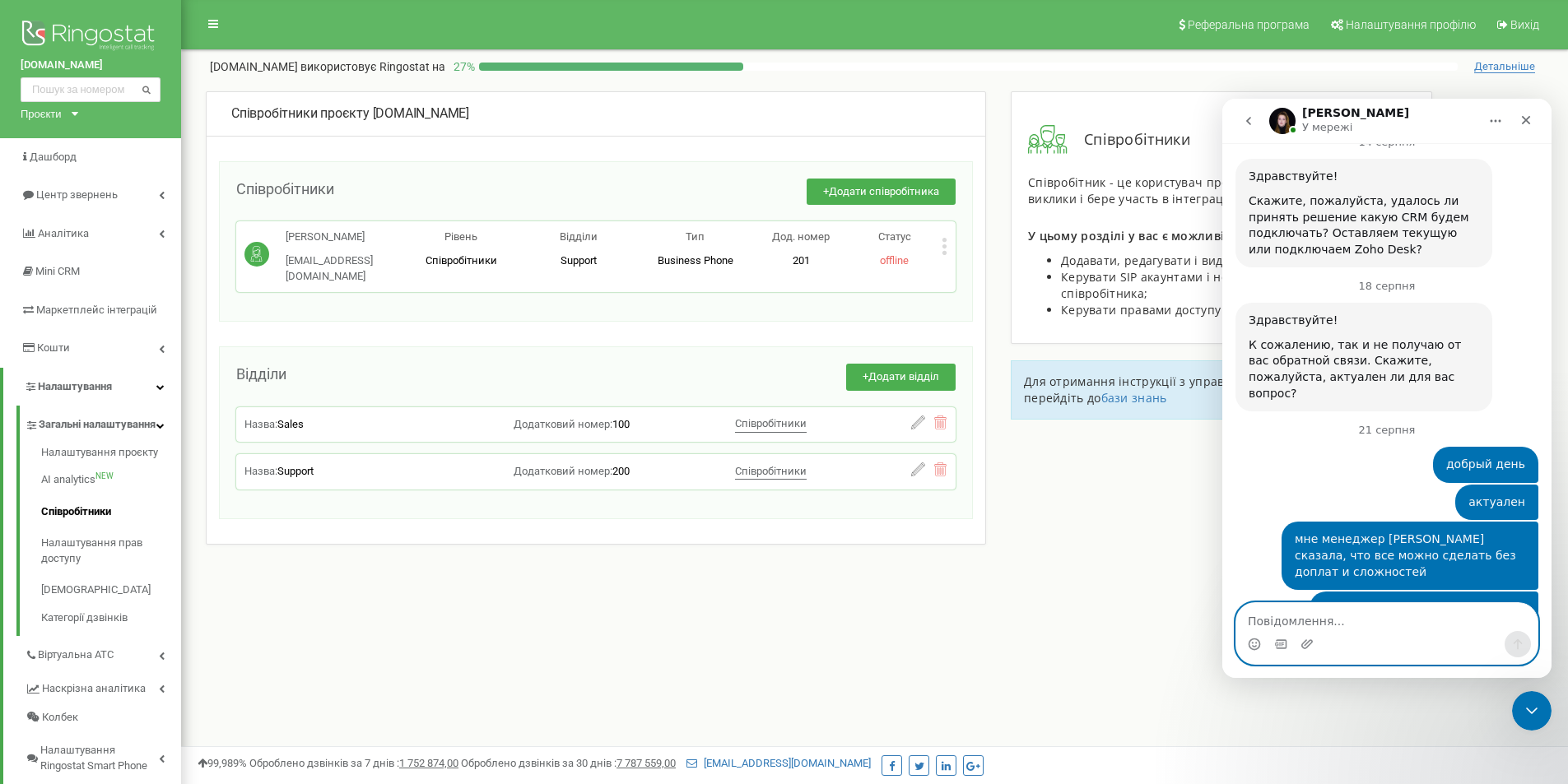
click at [1451, 609] on textarea "Повідомлення..." at bounding box center [1387, 617] width 301 height 28
drag, startPoint x: 1389, startPoint y: 549, endPoint x: 1412, endPoint y: 546, distance: 23.2
click at [1412, 689] on div "Добрый день! Уточняю информацию у Виктории🤗" at bounding box center [1359, 704] width 222 height 32
click at [1423, 689] on div "Добрый день! Уточняю информацию у Виктории🤗" at bounding box center [1359, 704] width 222 height 32
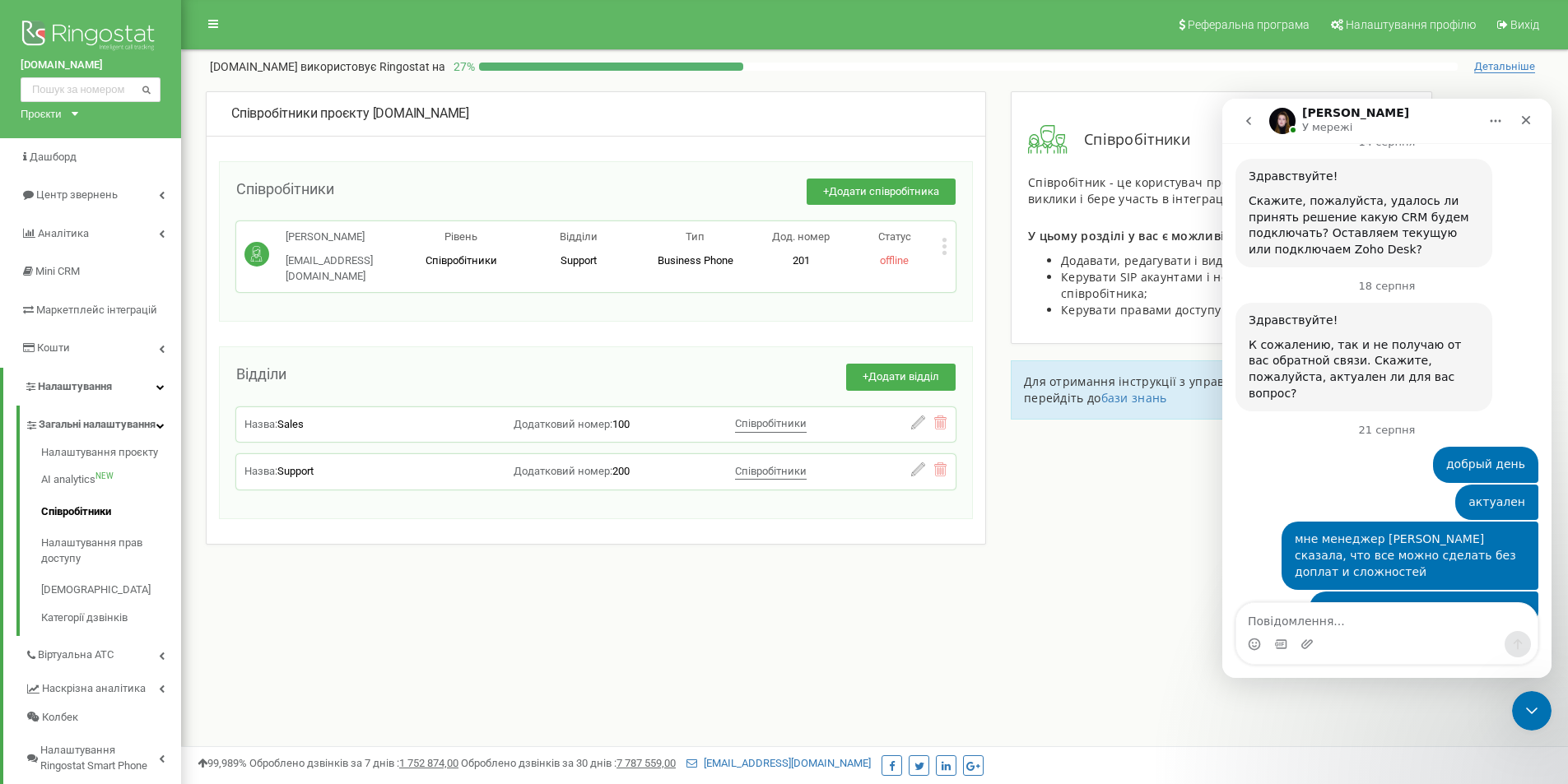
click at [1444, 689] on div "Добрый день! Уточняю информацию у Виктории🤗" at bounding box center [1359, 704] width 222 height 32
click at [1258, 644] on icon "Вибір емодзі" at bounding box center [1254, 644] width 13 height 13
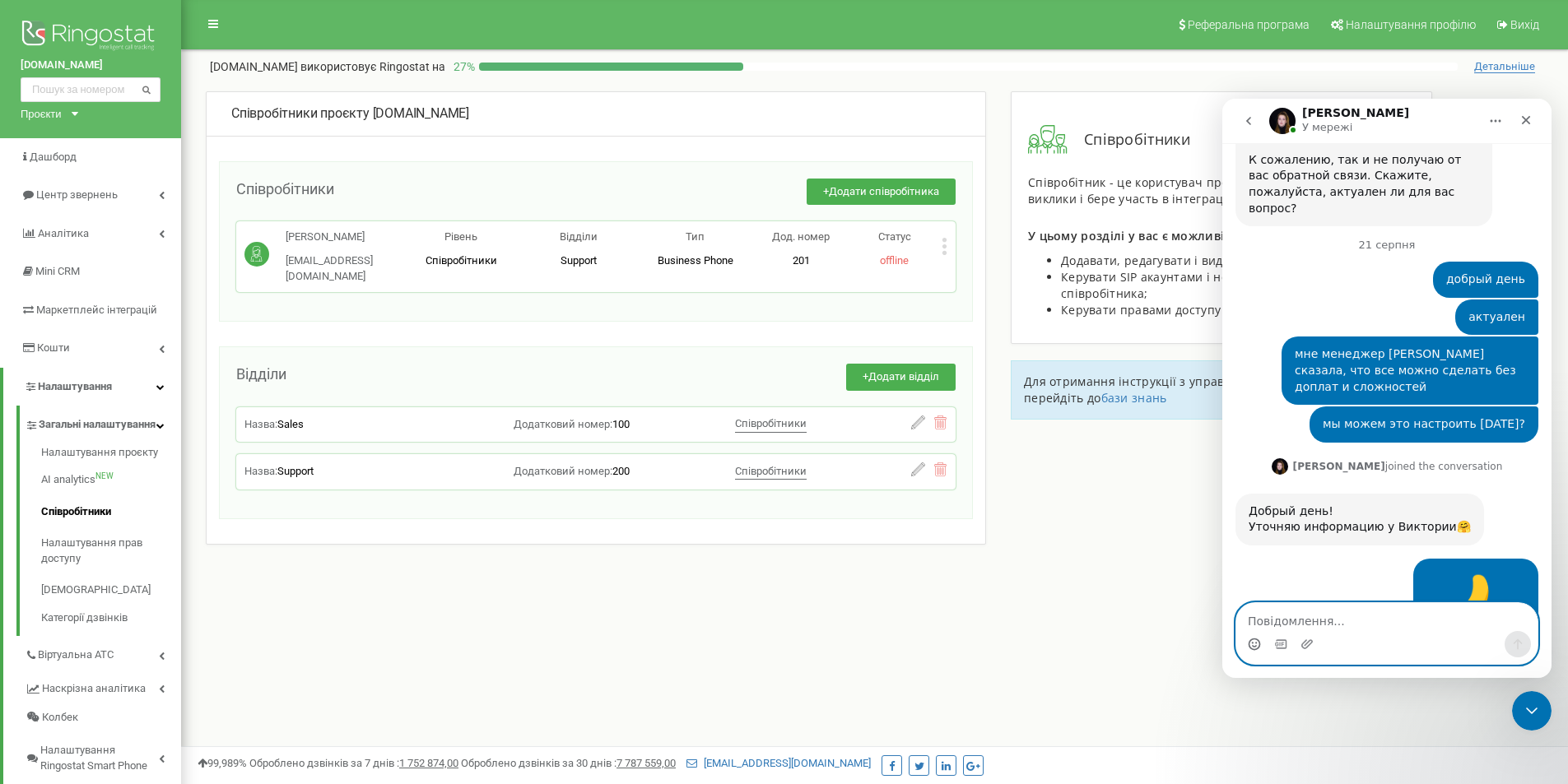
scroll to position [2591, 0]
click at [1252, 642] on icon "Вибір емодзі" at bounding box center [1254, 644] width 13 height 13
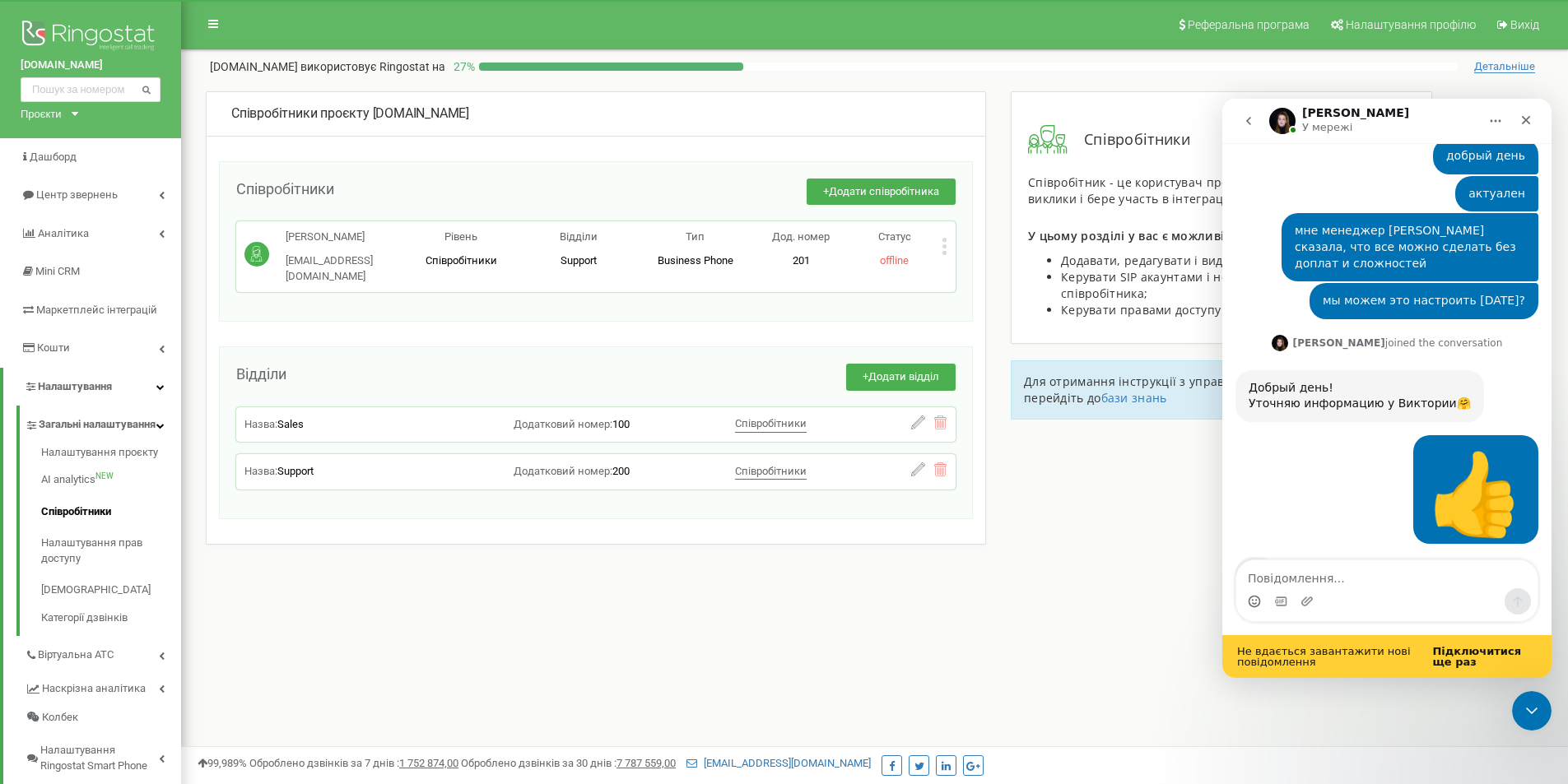
scroll to position [2755, 0]
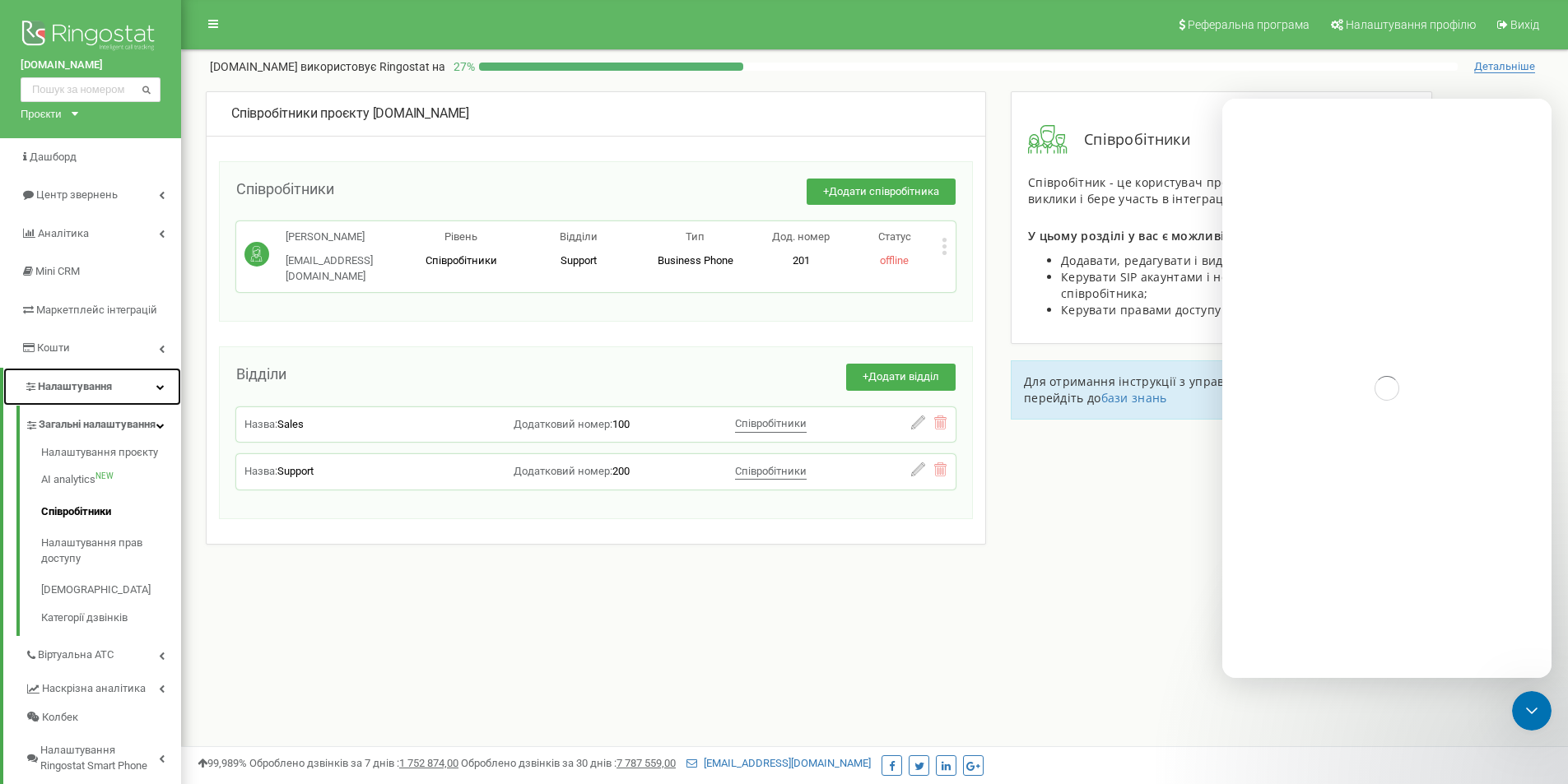
click at [91, 385] on span "Налаштування" at bounding box center [74, 386] width 74 height 12
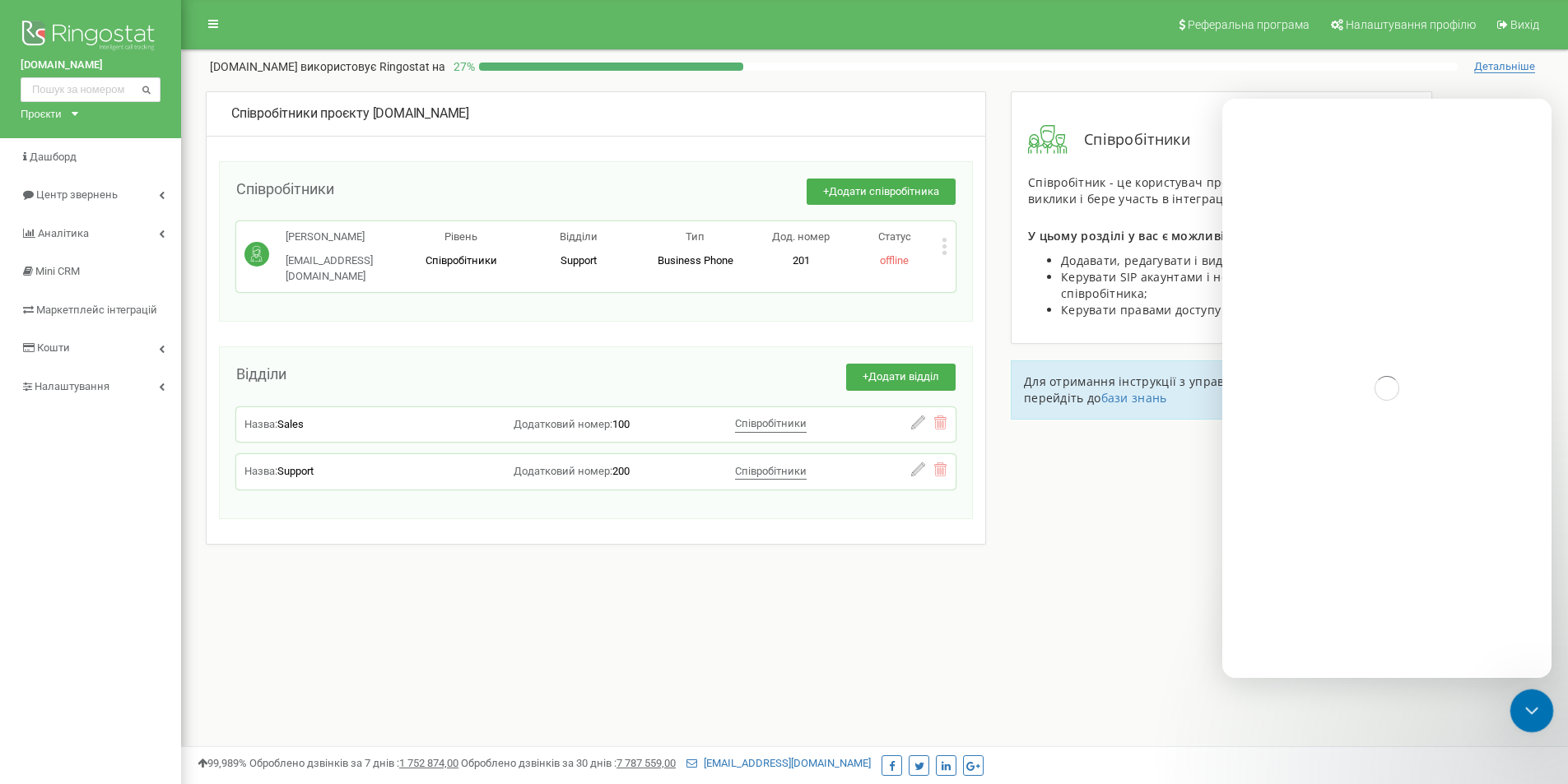
click at [1545, 720] on div "Закрити програму для спілкування Intercom" at bounding box center [1529, 708] width 39 height 39
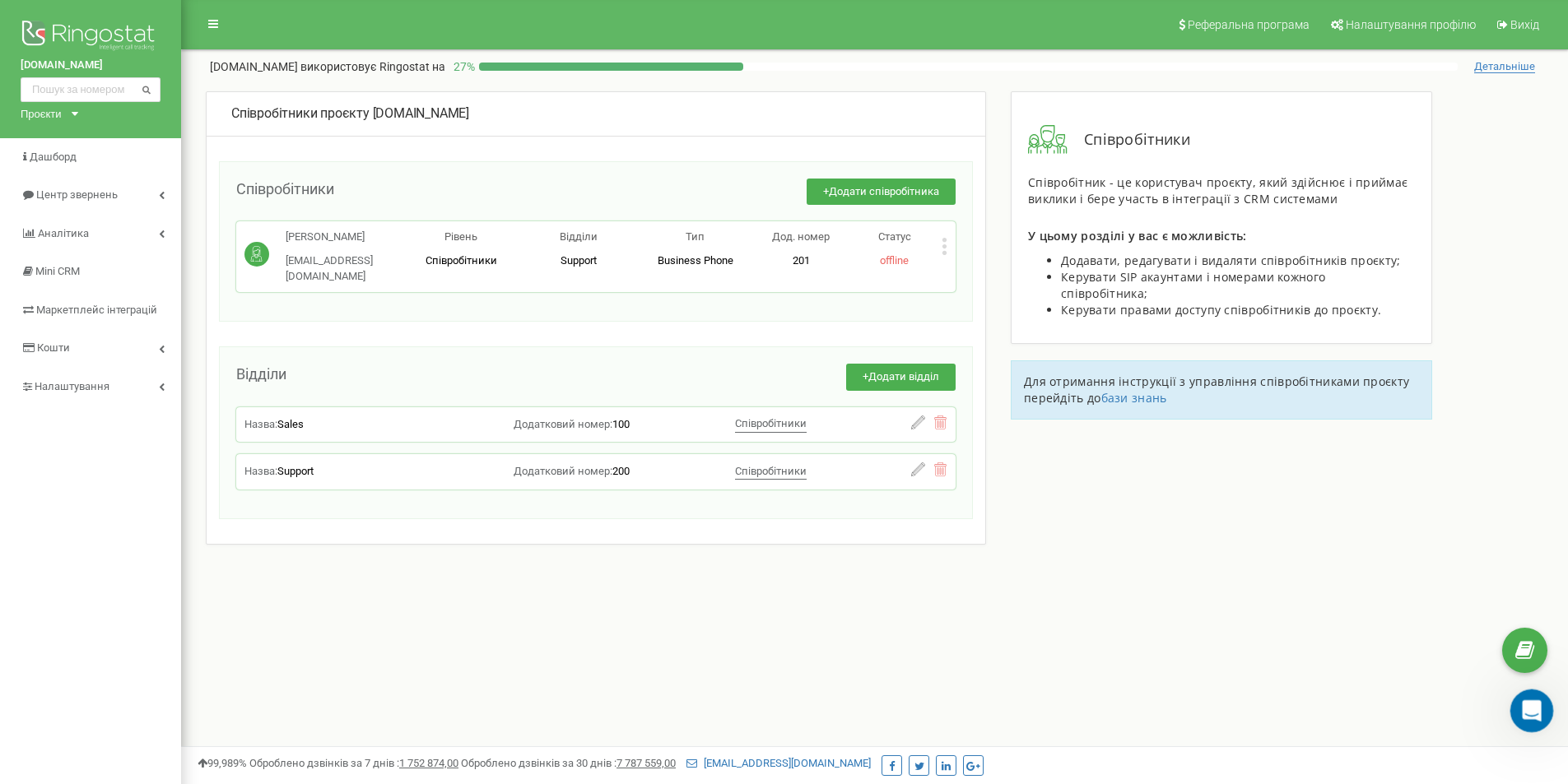
click at [1524, 710] on icon "Відкрити програму для спілкування Intercom" at bounding box center [1529, 709] width 28 height 28
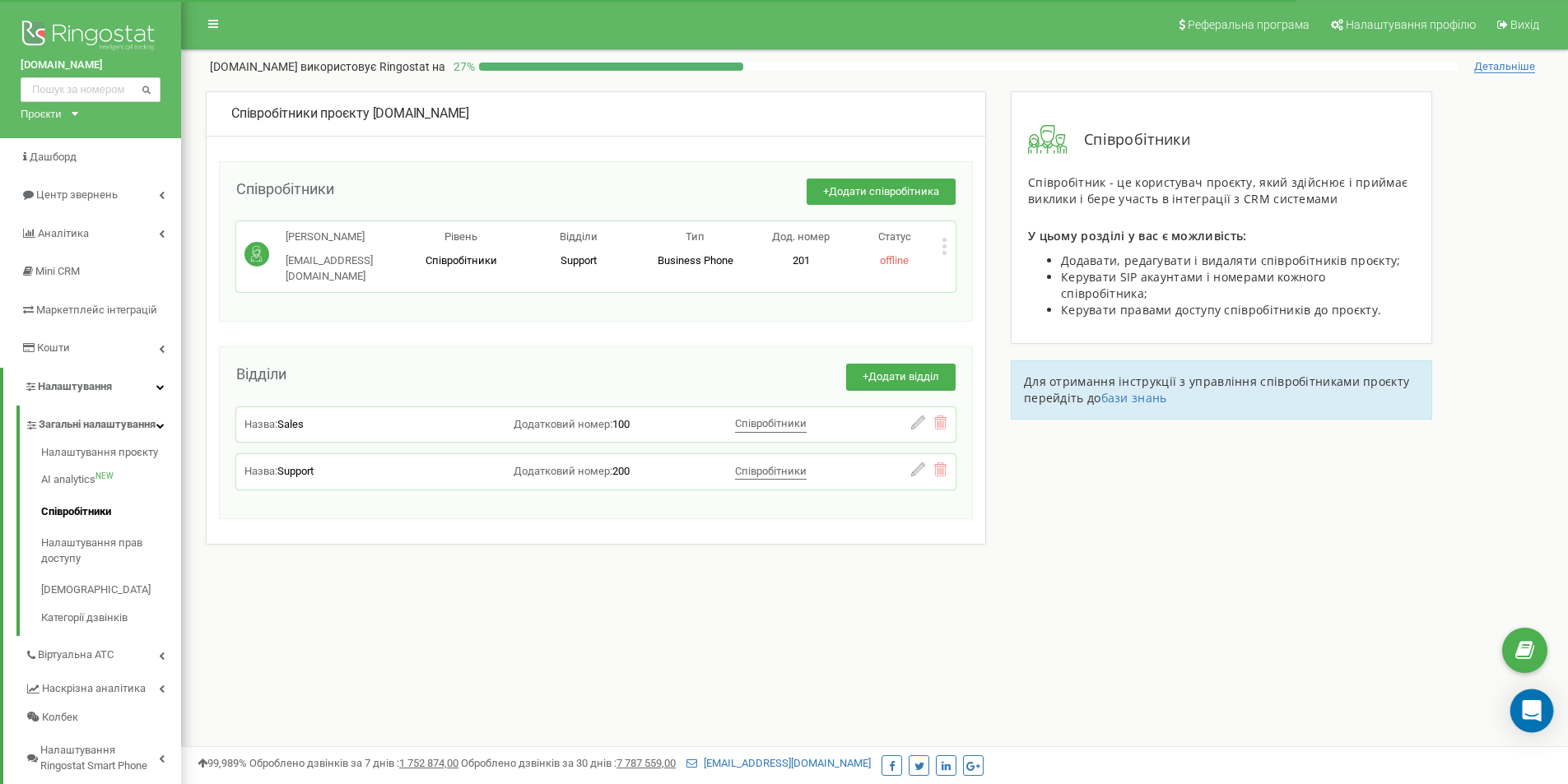
click at [1543, 713] on div "Open Intercom Messenger" at bounding box center [1531, 711] width 43 height 43
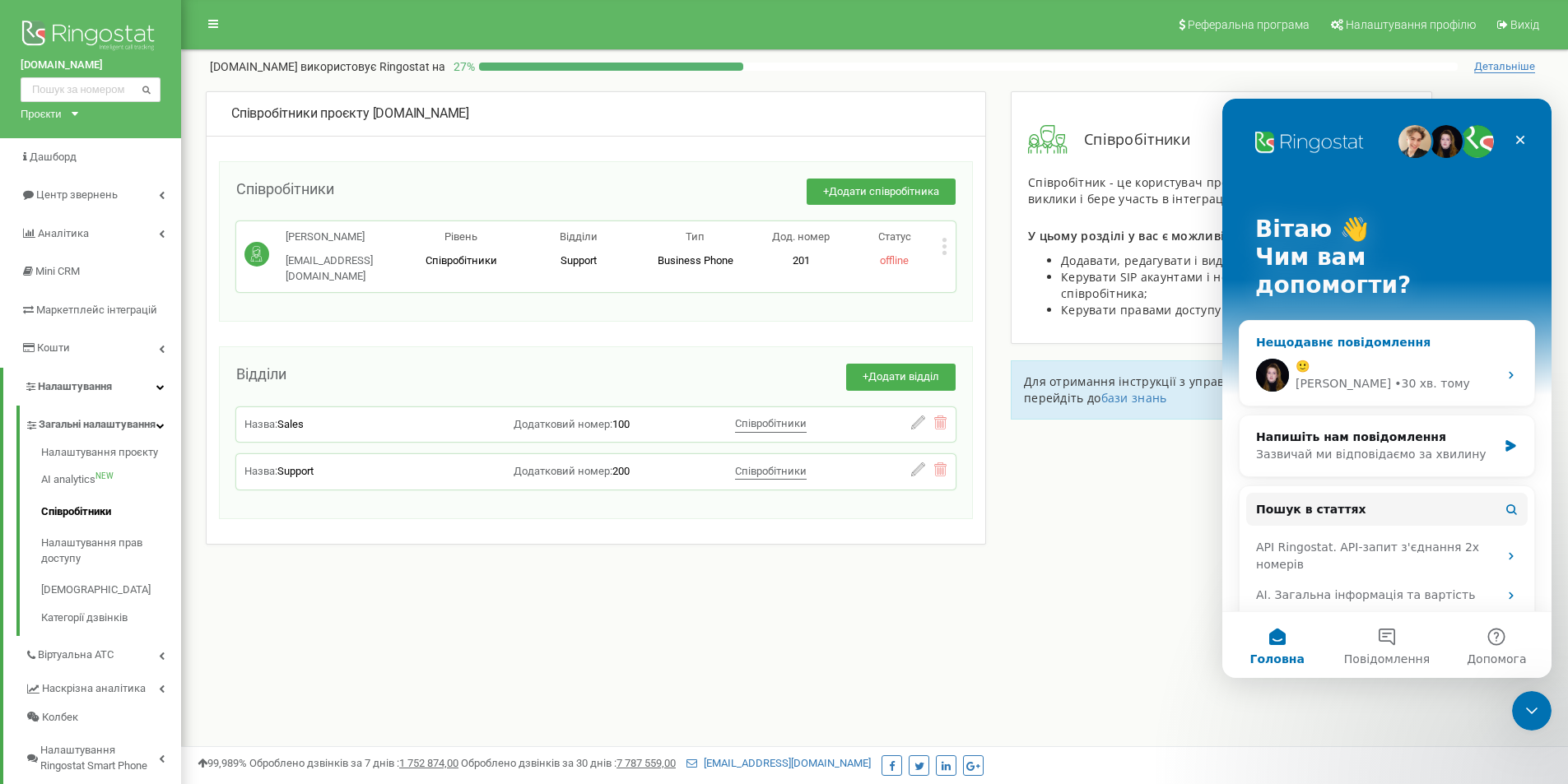
click at [1383, 358] on div "🙂" at bounding box center [1396, 366] width 202 height 17
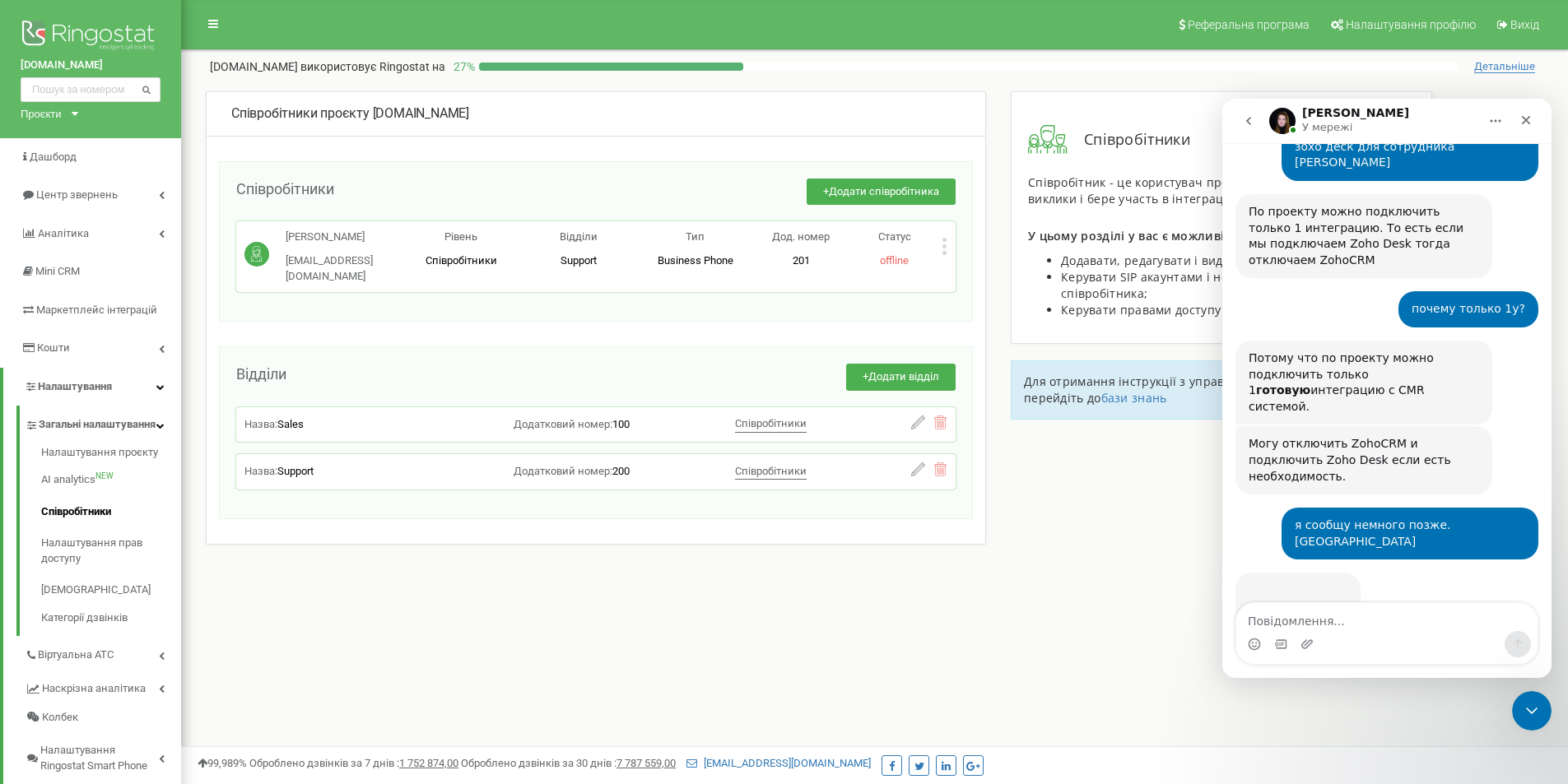
scroll to position [2713, 0]
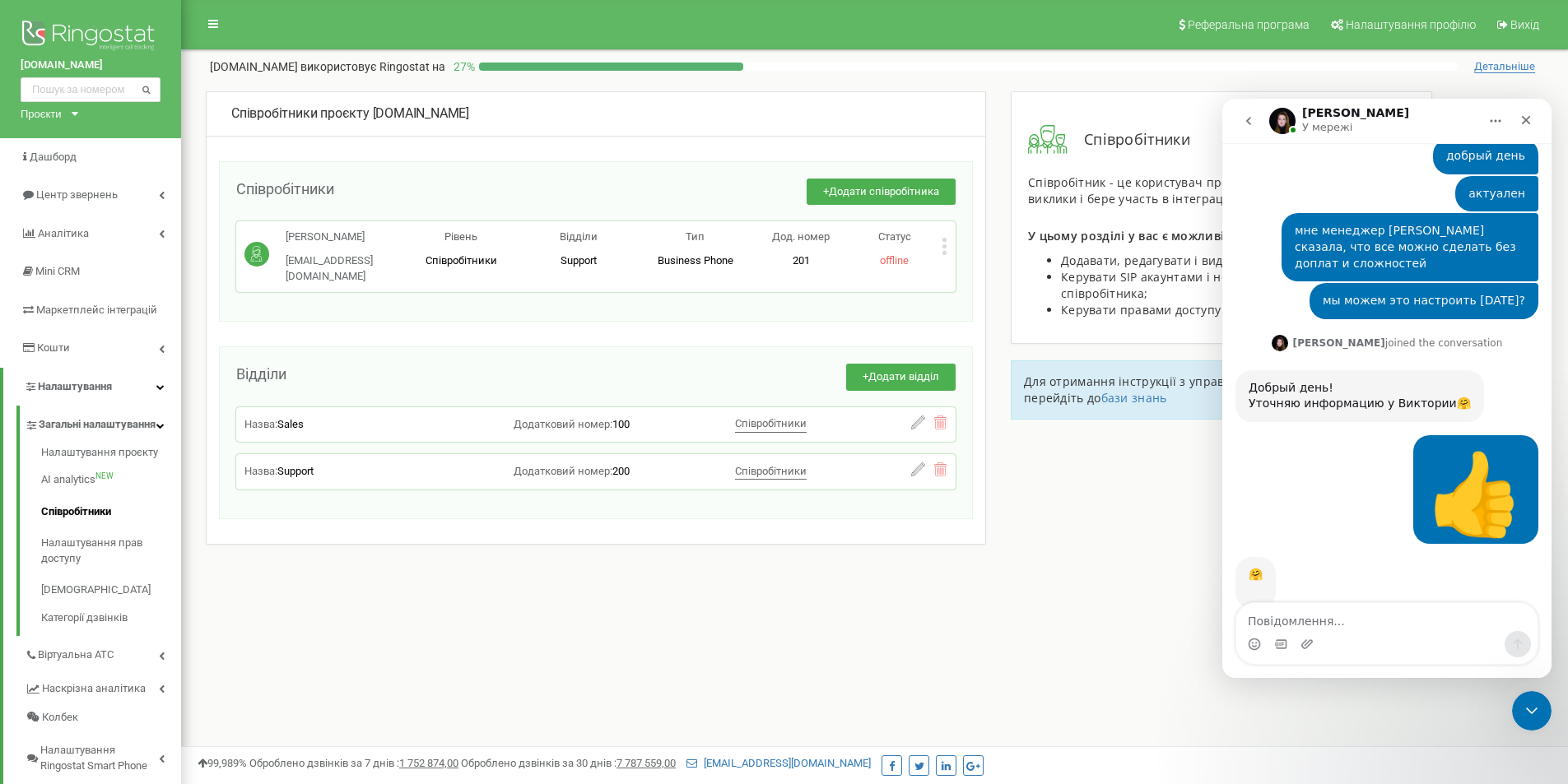
click at [1333, 631] on div "Месенджер Intercom" at bounding box center [1387, 644] width 301 height 27
click at [1277, 626] on textarea "Повідомлення..." at bounding box center [1387, 617] width 301 height 28
type textarea "уточнили?)"
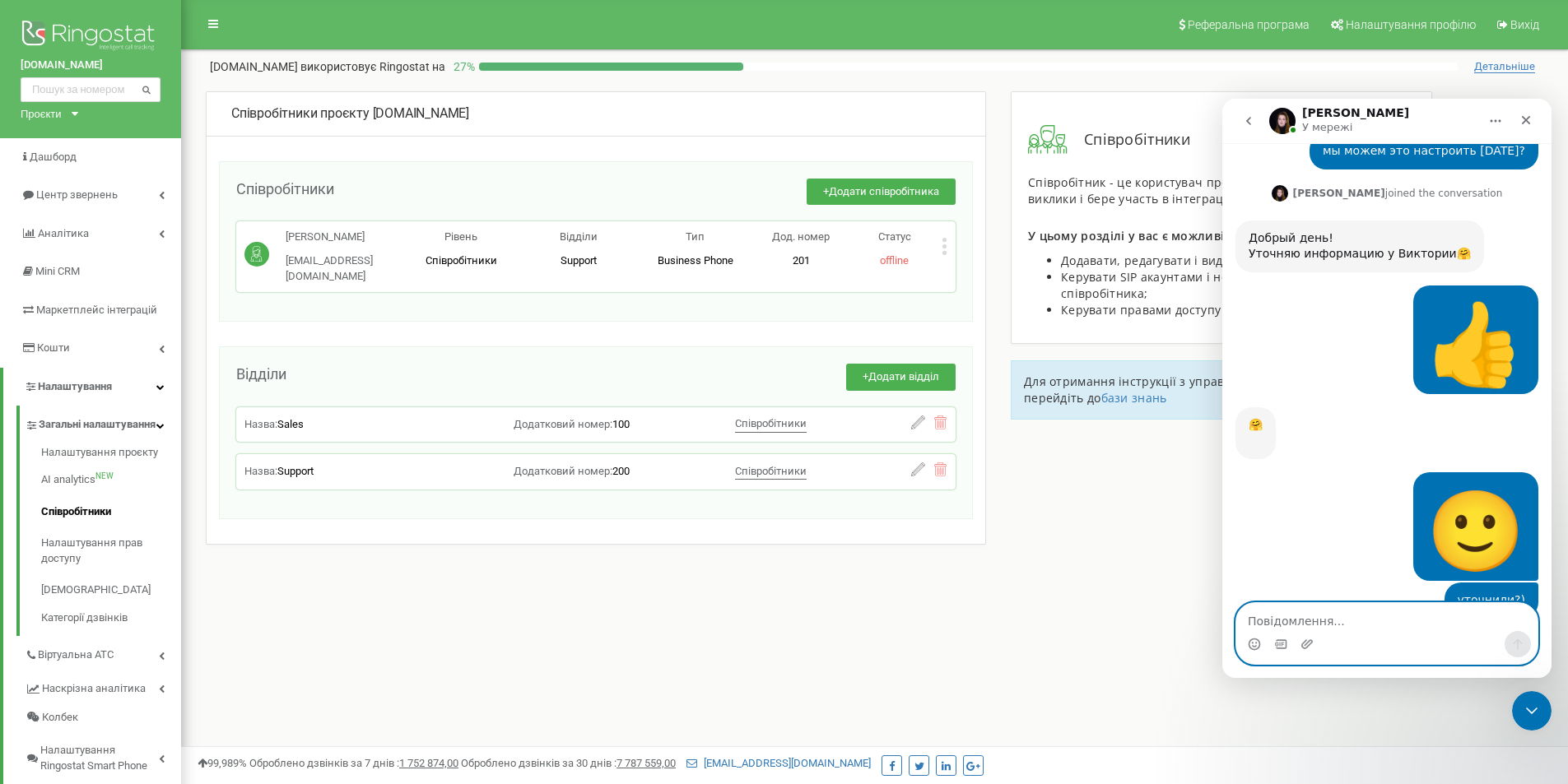
scroll to position [2852, 0]
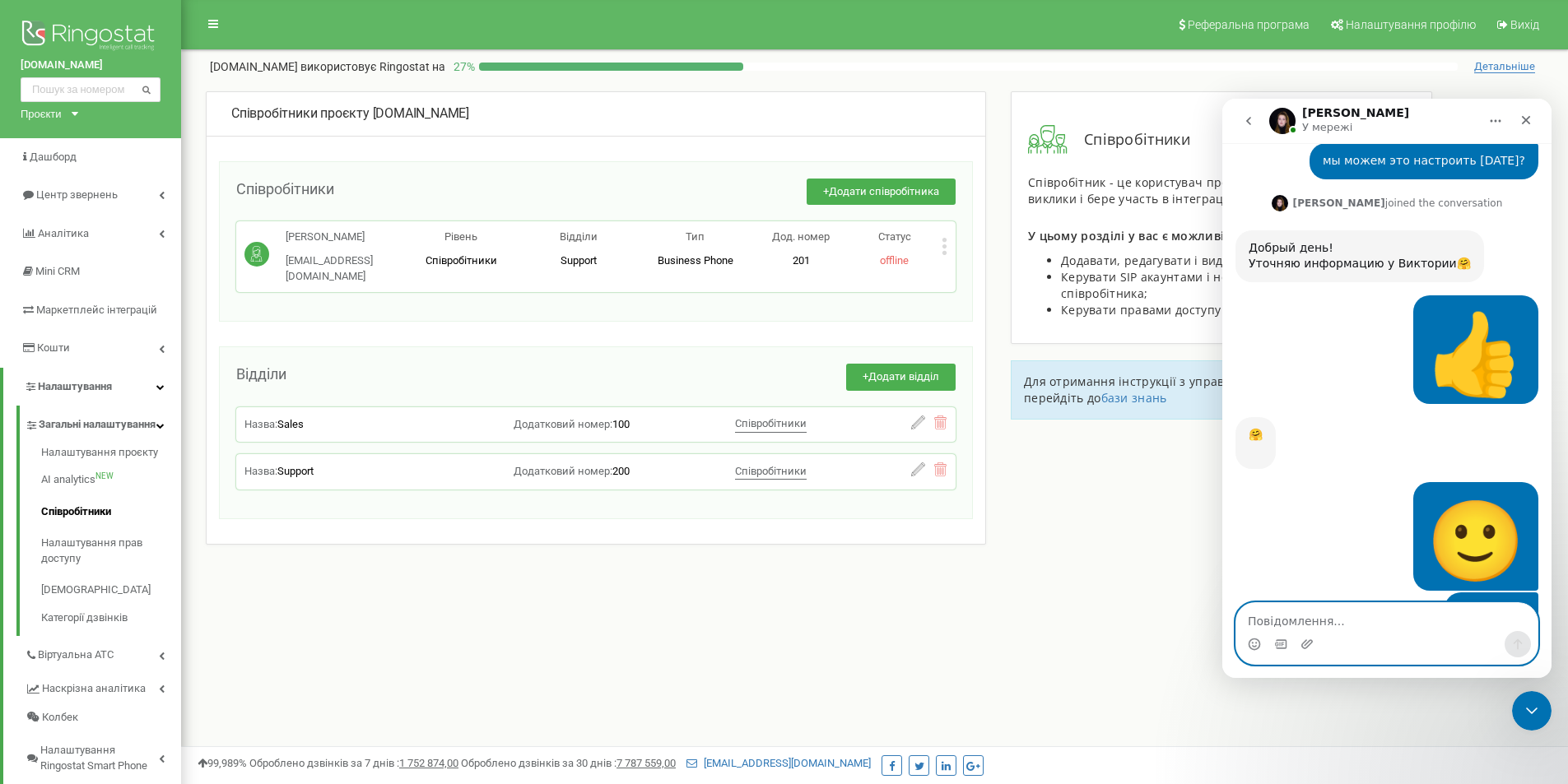
click at [1438, 622] on textarea "Повідомлення..." at bounding box center [1387, 617] width 301 height 28
type textarea "хорошо)"
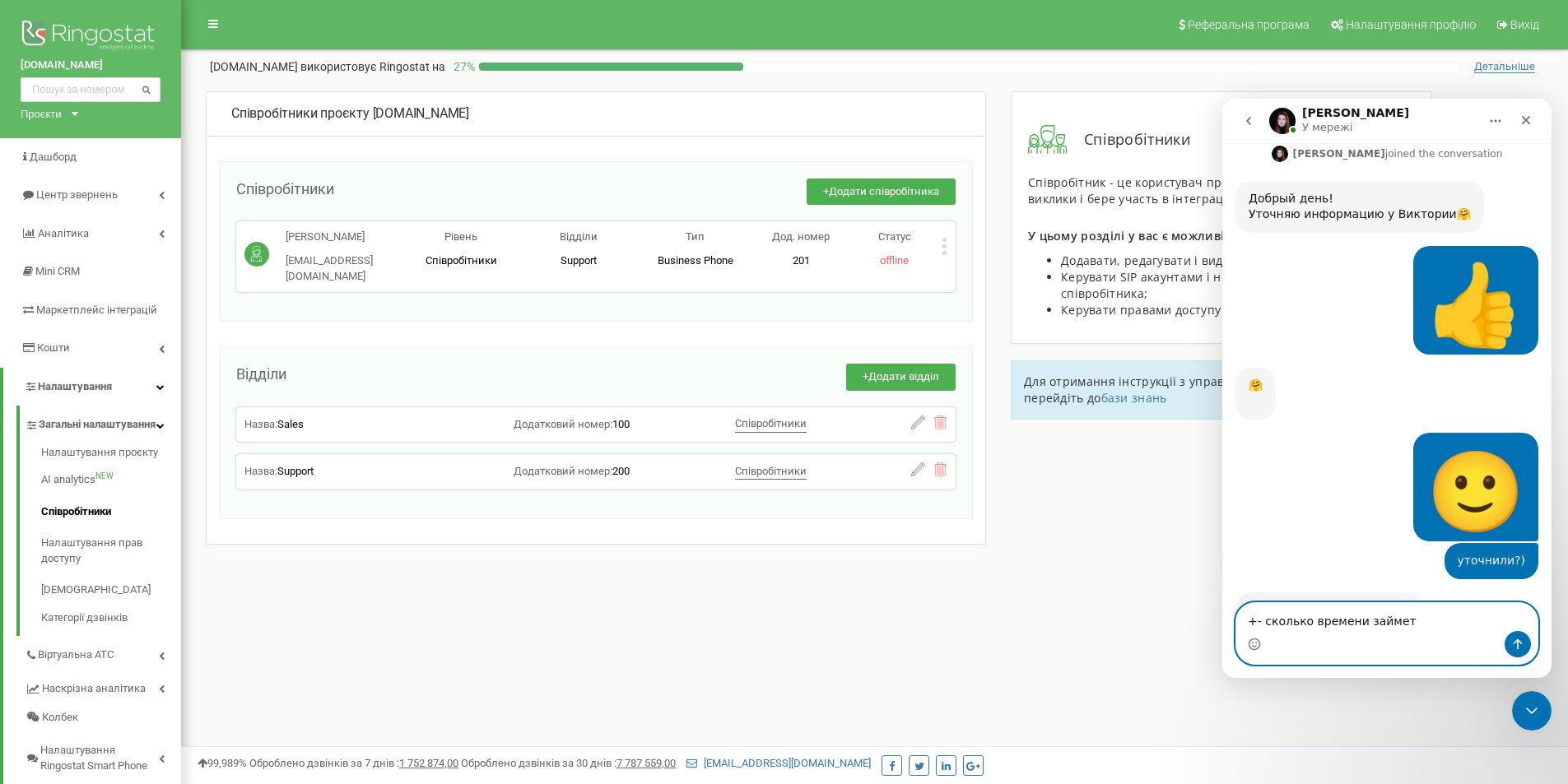
type textarea "+- сколько времени займет?"
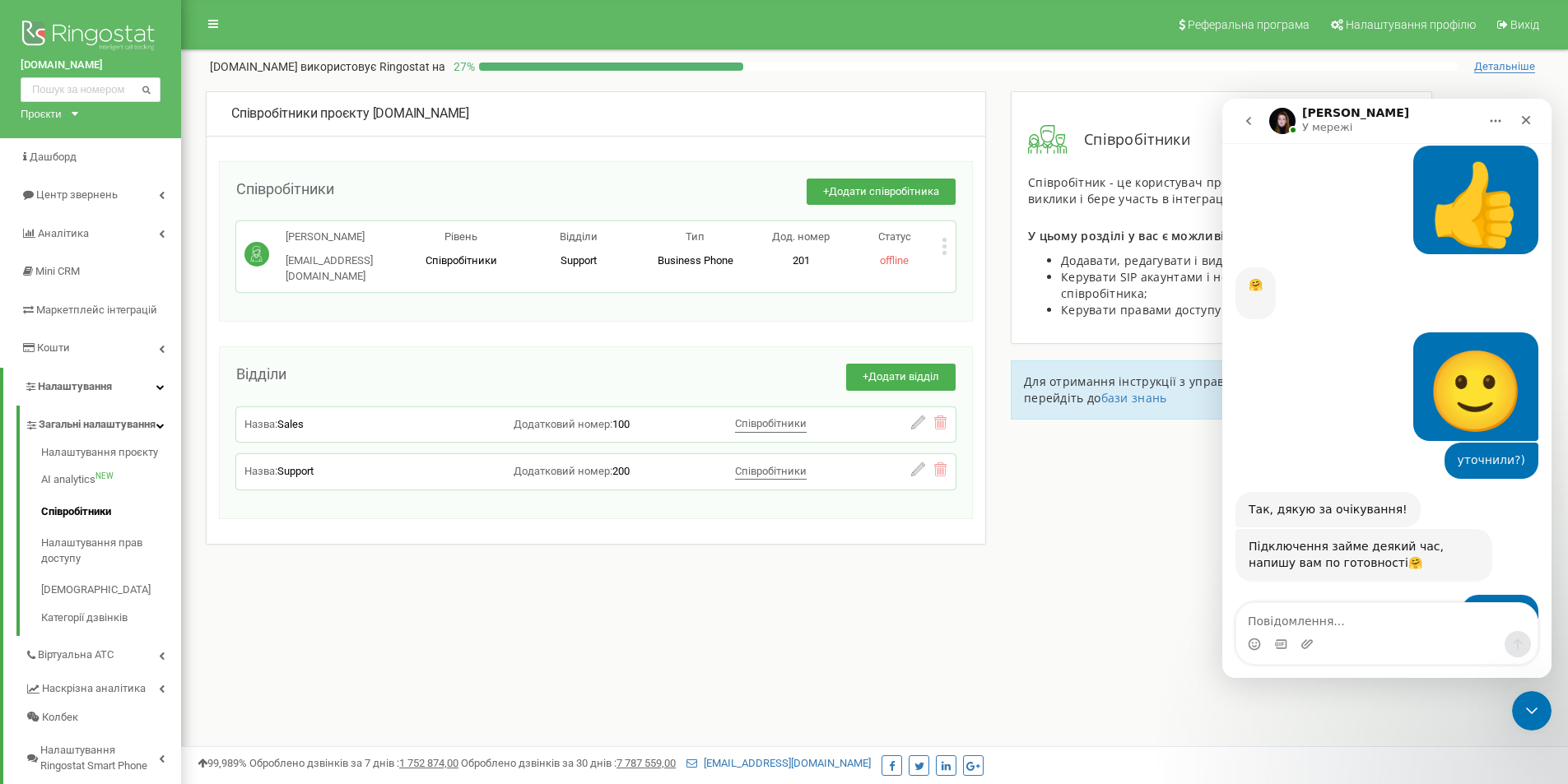
scroll to position [3020, 0]
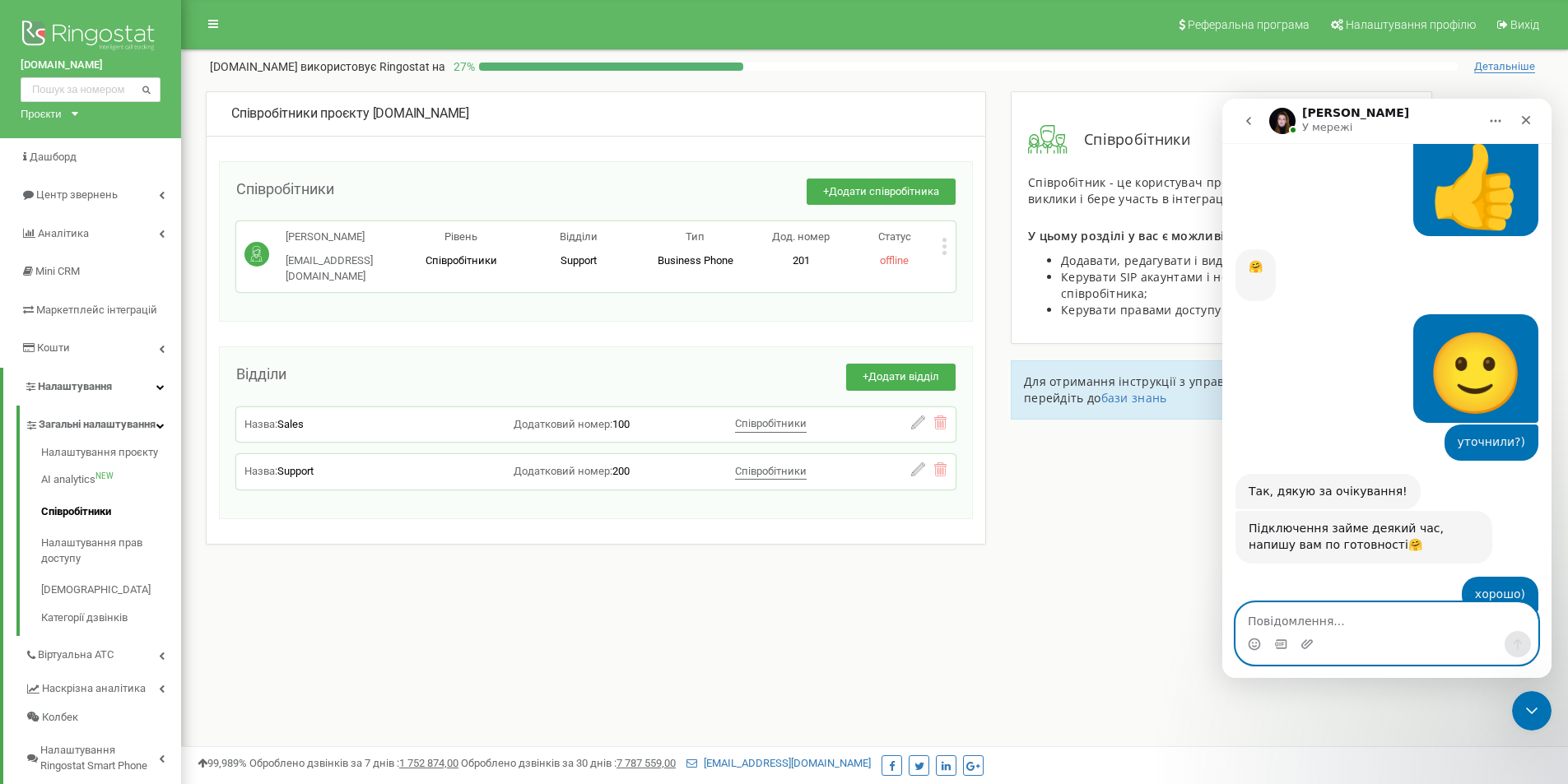
click at [1321, 622] on textarea "Повідомлення..." at bounding box center [1387, 617] width 301 height 28
type textarea "супер"
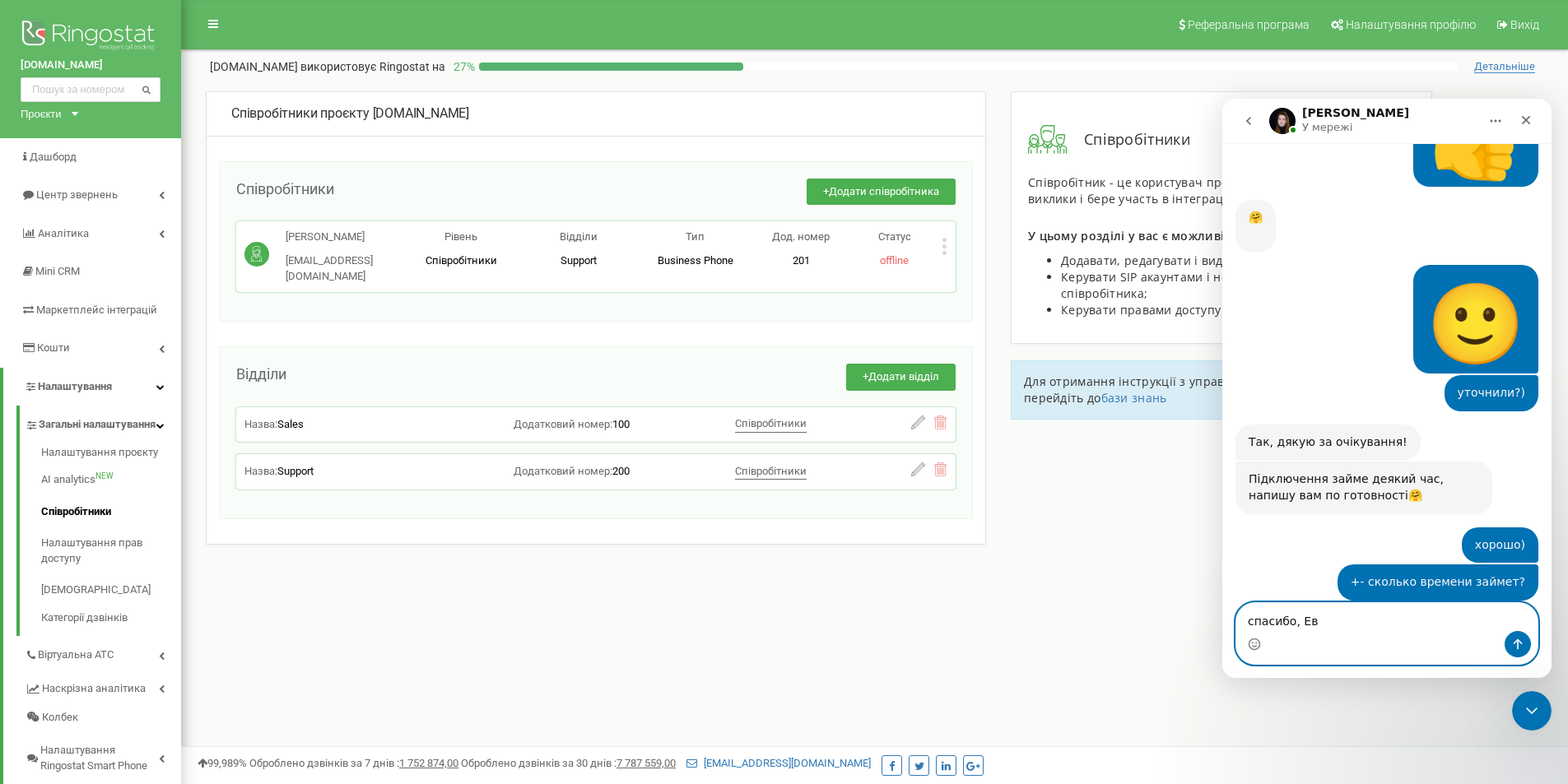
type textarea "спасибо, [PERSON_NAME]"
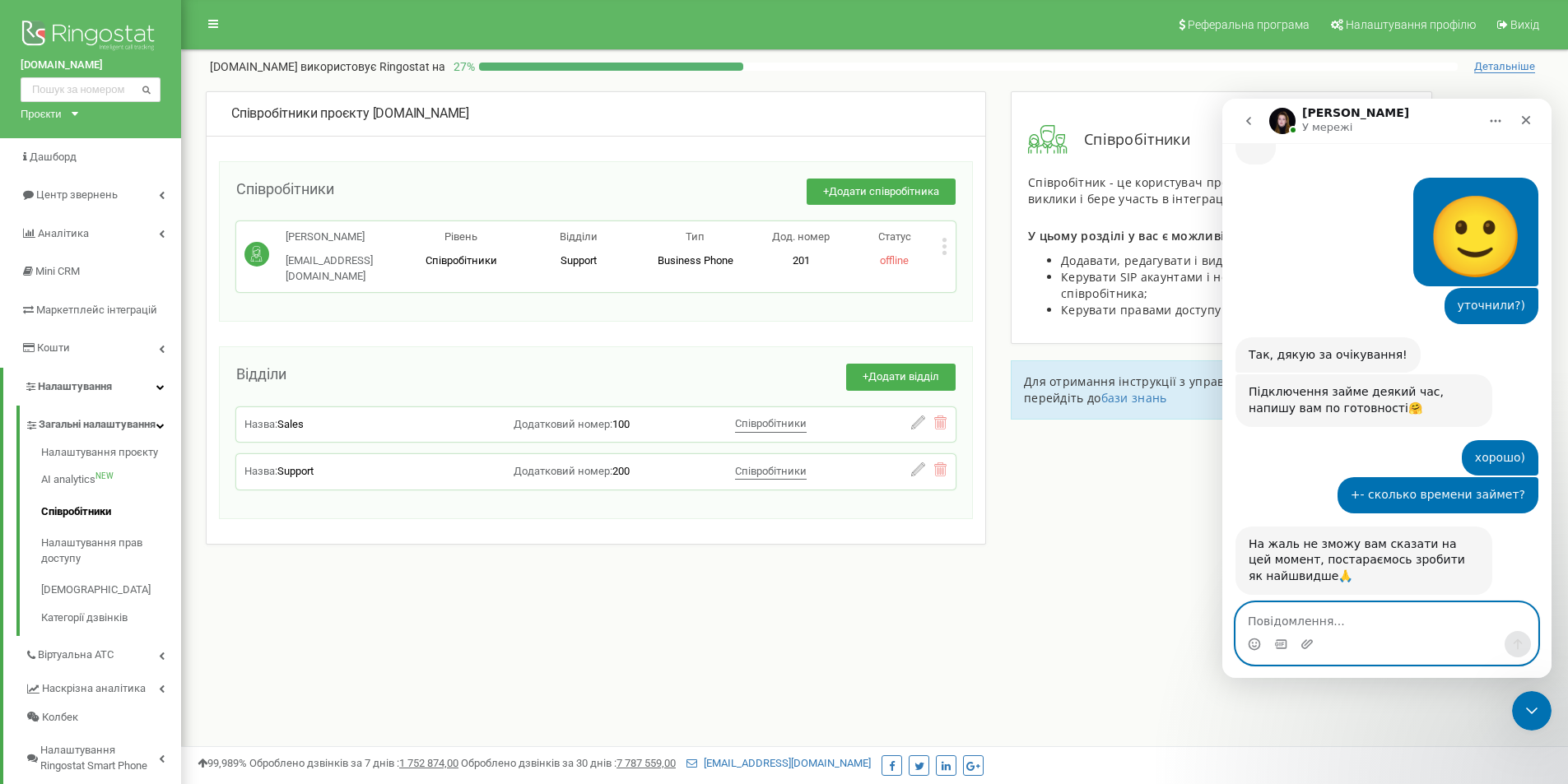
scroll to position [3156, 0]
click at [1321, 618] on textarea "Повідомлення..." at bounding box center [1387, 617] width 301 height 28
